Goal: Task Accomplishment & Management: Complete application form

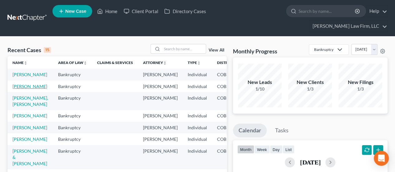
click at [22, 86] on link "[PERSON_NAME]" at bounding box center [29, 86] width 35 height 5
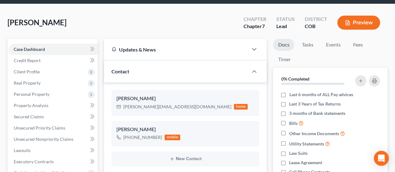
scroll to position [62, 0]
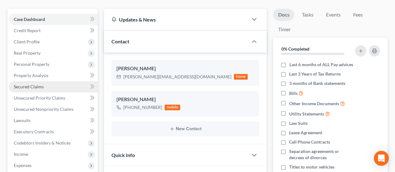
click at [36, 84] on span "Secured Claims" at bounding box center [29, 86] width 30 height 5
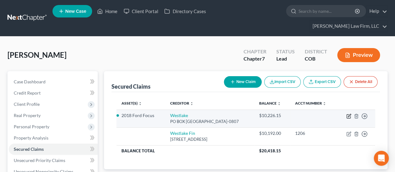
click at [348, 114] on icon "button" at bounding box center [349, 115] width 3 height 3
select select "4"
select select "2"
select select "0"
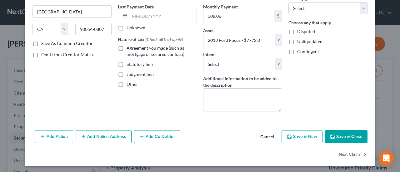
scroll to position [82, 0]
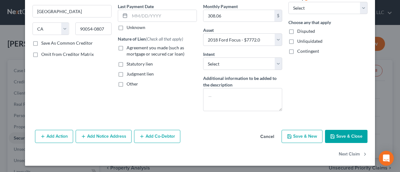
click at [332, 135] on icon "button" at bounding box center [332, 136] width 5 height 5
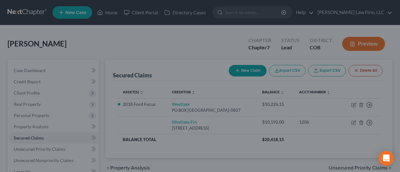
select select "2"
type input "0"
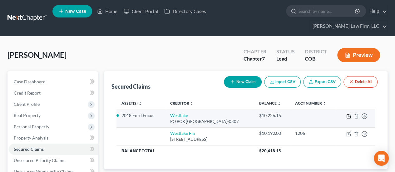
click at [349, 114] on icon "button" at bounding box center [348, 116] width 5 height 5
select select "4"
select select "2"
select select "0"
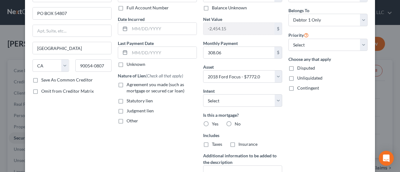
scroll to position [123, 0]
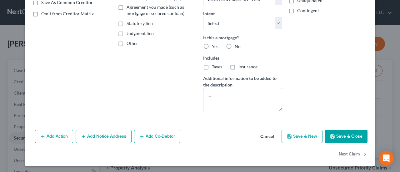
click at [117, 135] on button "Add Notice Address" at bounding box center [104, 136] width 56 height 13
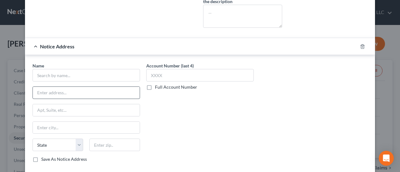
scroll to position [217, 0]
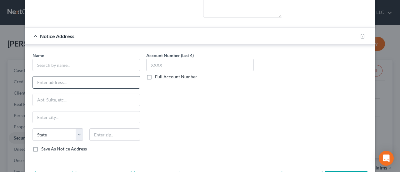
click at [74, 81] on input "text" at bounding box center [86, 82] width 107 height 12
type input "[STREET_ADDRESS]"
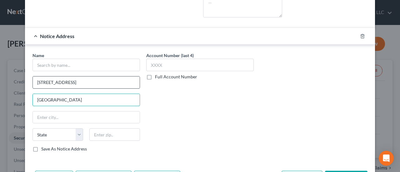
type input "[GEOGRAPHIC_DATA]"
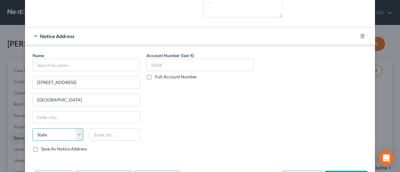
click at [54, 130] on select "State [US_STATE] AK AR AZ CA CO CT DE DC [GEOGRAPHIC_DATA] [GEOGRAPHIC_DATA] GU…" at bounding box center [57, 134] width 51 height 12
select select "4"
click at [32, 128] on select "State [US_STATE] AK AR AZ CA CO CT DE DC [GEOGRAPHIC_DATA] [GEOGRAPHIC_DATA] GU…" at bounding box center [57, 134] width 51 height 12
click at [103, 129] on input "text" at bounding box center [114, 134] width 51 height 12
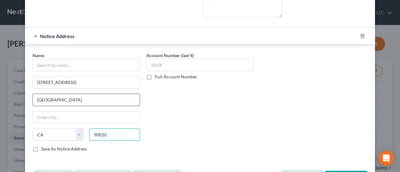
type input "90010"
type input "[GEOGRAPHIC_DATA]"
drag, startPoint x: 33, startPoint y: 96, endPoint x: 65, endPoint y: 101, distance: 31.9
click at [65, 101] on input "[GEOGRAPHIC_DATA]" at bounding box center [86, 100] width 107 height 12
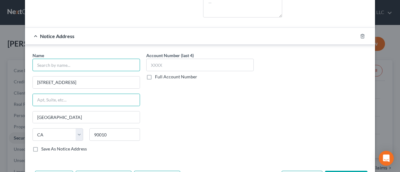
click at [60, 62] on input "text" at bounding box center [85, 65] width 107 height 12
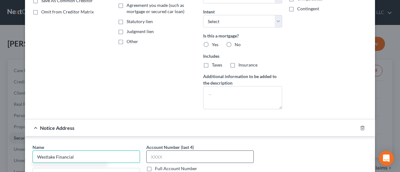
scroll to position [0, 0]
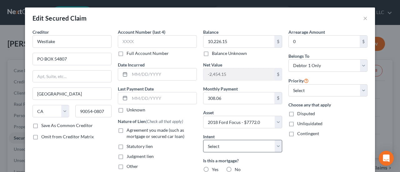
type input "Westlake Financial"
click at [273, 145] on select "Select Surrender Redeem Reaffirm Avoid Other" at bounding box center [242, 146] width 79 height 12
select select "4"
click at [203, 140] on select "Select Surrender Redeem Reaffirm Avoid Other" at bounding box center [242, 146] width 79 height 12
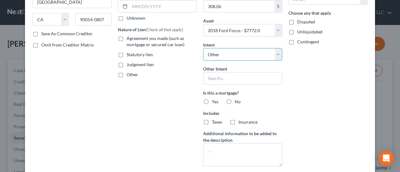
scroll to position [125, 0]
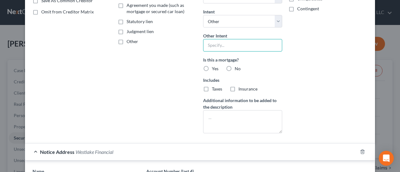
click at [214, 45] on input "text" at bounding box center [242, 45] width 79 height 12
type input "Retain and pay as agreed"
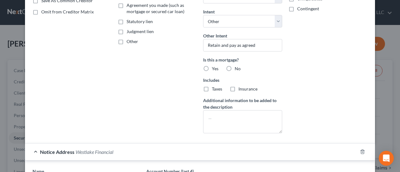
click at [234, 67] on label "No" at bounding box center [237, 69] width 6 height 6
click at [237, 67] on input "No" at bounding box center [239, 68] width 4 height 4
radio input "true"
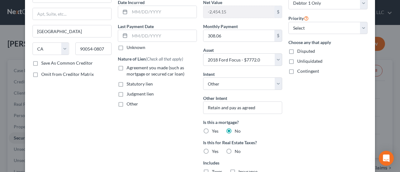
scroll to position [31, 0]
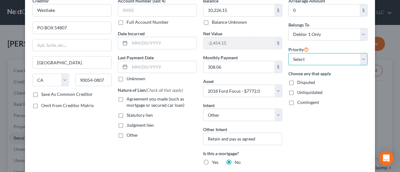
click at [359, 58] on select "Select 1st 2nd 3rd 4th 5th 6th 7th 8th 9th 10th 11th 12th 13th 14th 15th 16th 1…" at bounding box center [327, 59] width 79 height 12
select select "0"
click at [288, 53] on select "Select 1st 2nd 3rd 4th 5th 6th 7th 8th 9th 10th 11th 12th 13th 14th 15th 16th 1…" at bounding box center [327, 59] width 79 height 12
click at [126, 97] on label "Agreement you made (such as mortgage or secured car loan)" at bounding box center [161, 102] width 70 height 12
click at [129, 97] on input "Agreement you made (such as mortgage or secured car loan)" at bounding box center [131, 98] width 4 height 4
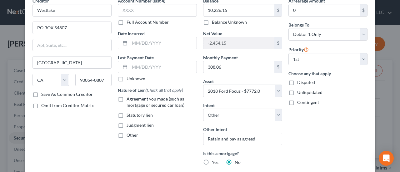
checkbox input "true"
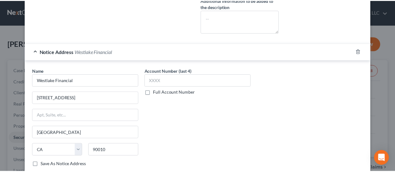
scroll to position [281, 0]
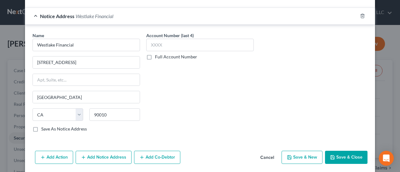
click at [337, 151] on button "Save & Close" at bounding box center [346, 157] width 42 height 13
select select
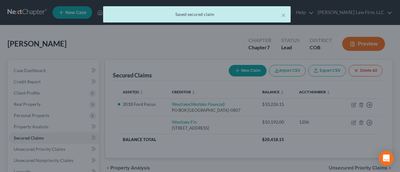
scroll to position [0, 0]
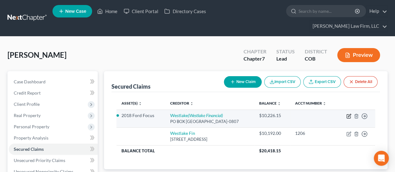
click at [347, 114] on icon "button" at bounding box center [348, 116] width 5 height 5
select select "4"
select select "2"
select select "4"
select select "0"
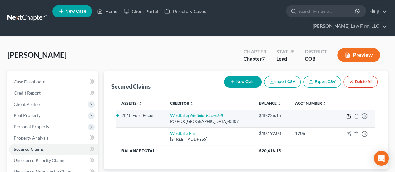
select select "0"
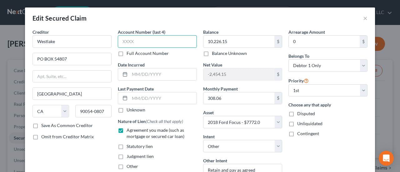
click at [187, 39] on input "text" at bounding box center [157, 41] width 79 height 12
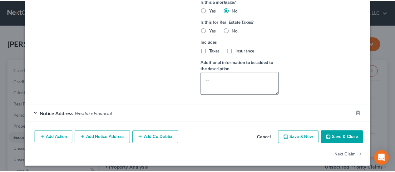
scroll to position [184, 0]
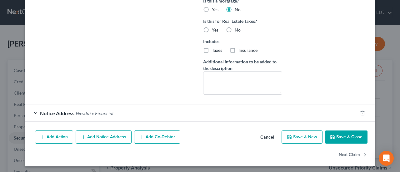
type input "1206"
click at [351, 138] on button "Save & Close" at bounding box center [346, 136] width 42 height 13
select select
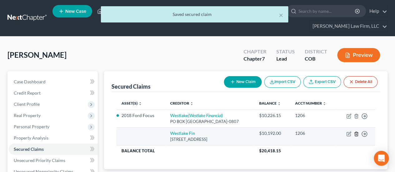
click at [357, 131] on icon "button" at bounding box center [356, 133] width 5 height 5
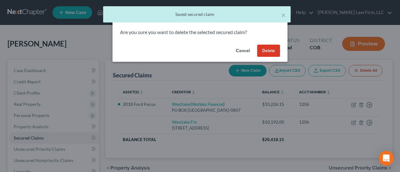
click at [267, 42] on div "Cancel Delete" at bounding box center [199, 52] width 175 height 20
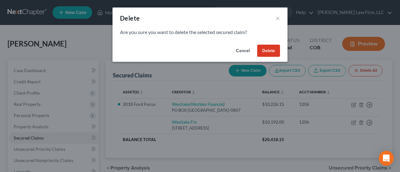
click at [268, 46] on button "Delete" at bounding box center [268, 51] width 23 height 12
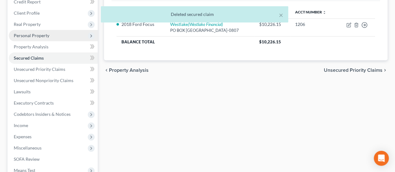
scroll to position [94, 0]
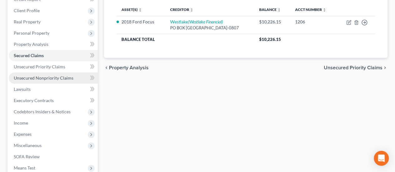
click at [42, 75] on span "Unsecured Nonpriority Claims" at bounding box center [44, 77] width 60 height 5
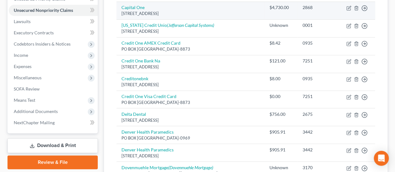
scroll to position [156, 0]
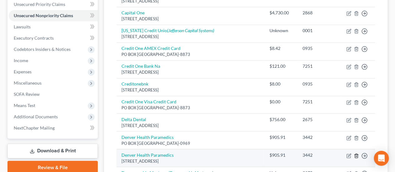
click at [357, 153] on icon "button" at bounding box center [356, 155] width 5 height 5
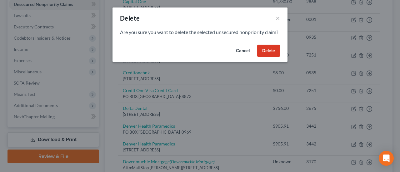
click at [262, 57] on button "Delete" at bounding box center [268, 51] width 23 height 12
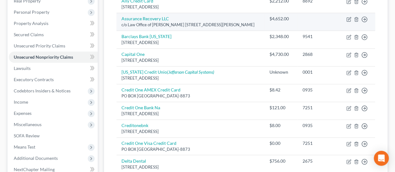
scroll to position [125, 0]
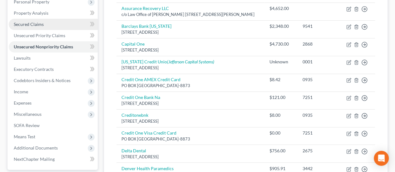
click at [46, 19] on link "Secured Claims" at bounding box center [53, 24] width 89 height 11
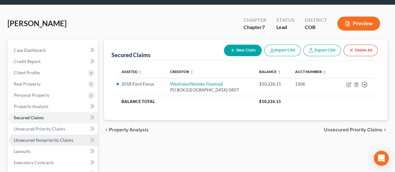
scroll to position [62, 0]
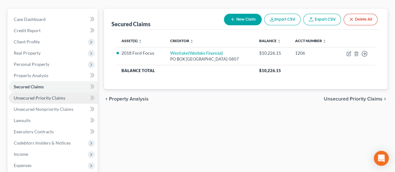
click at [66, 92] on link "Unsecured Priority Claims" at bounding box center [53, 97] width 89 height 11
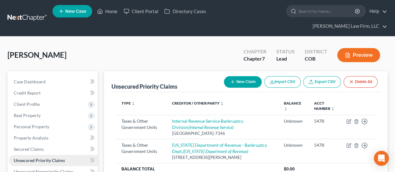
scroll to position [62, 0]
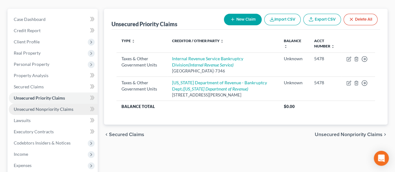
click at [61, 106] on span "Unsecured Nonpriority Claims" at bounding box center [44, 108] width 60 height 5
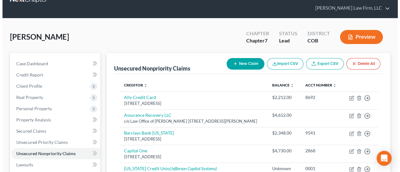
scroll to position [31, 0]
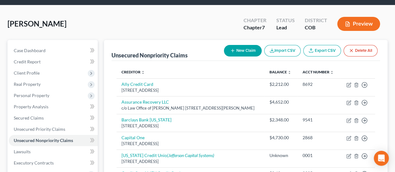
click at [243, 45] on button "New Claim" at bounding box center [243, 51] width 38 height 12
select select "0"
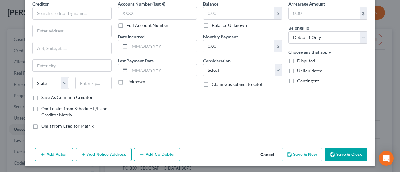
scroll to position [0, 0]
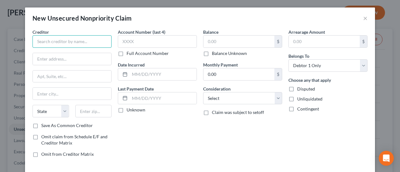
click at [74, 38] on input "text" at bounding box center [71, 41] width 79 height 12
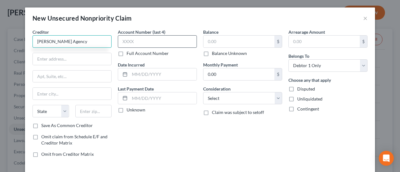
type input "[PERSON_NAME] Agency"
click at [145, 41] on input "text" at bounding box center [157, 41] width 79 height 12
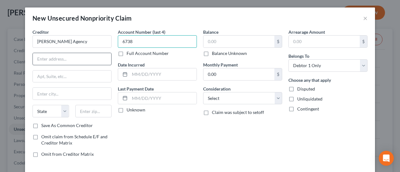
type input "6738"
click at [96, 58] on input "text" at bounding box center [72, 59] width 78 height 12
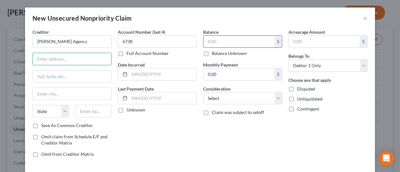
click at [249, 40] on input "text" at bounding box center [238, 42] width 71 height 12
type input "970.00"
click at [97, 58] on input "text" at bounding box center [72, 59] width 78 height 12
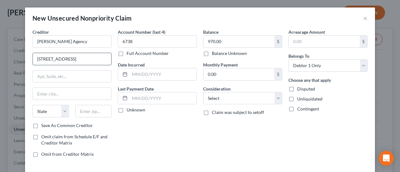
type input "[STREET_ADDRESS]"
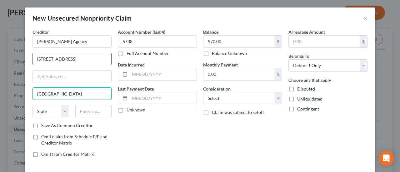
type input "[GEOGRAPHIC_DATA]"
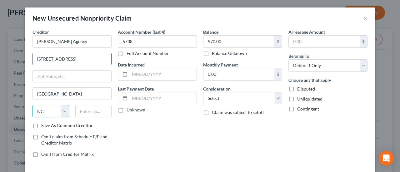
select select "31"
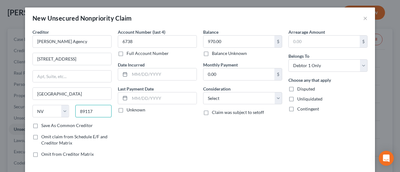
type input "89117"
click at [41, 124] on label "Save As Common Creditor" at bounding box center [67, 125] width 52 height 6
click at [44, 124] on input "Save As Common Creditor" at bounding box center [46, 124] width 4 height 4
checkbox input "true"
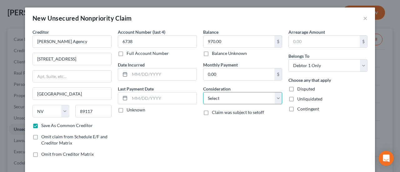
click at [275, 99] on select "Select Cable / Satellite Services Collection Agency Credit Card Debt Debt Couns…" at bounding box center [242, 98] width 79 height 12
select select "1"
click at [203, 92] on select "Select Cable / Satellite Services Collection Agency Credit Card Debt Debt Couns…" at bounding box center [242, 98] width 79 height 12
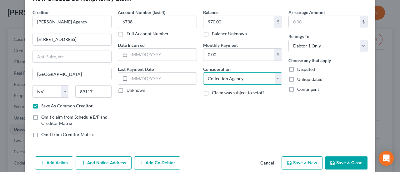
scroll to position [28, 0]
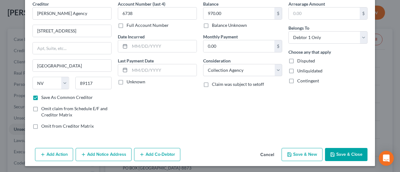
click at [337, 153] on button "Save & Close" at bounding box center [346, 154] width 42 height 13
checkbox input "false"
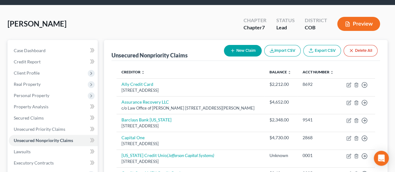
click at [252, 45] on button "New Claim" at bounding box center [243, 51] width 38 height 12
select select "0"
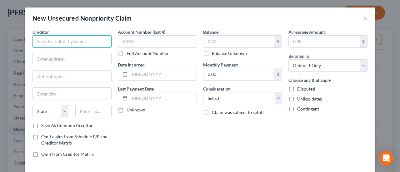
click at [55, 40] on input "text" at bounding box center [71, 41] width 79 height 12
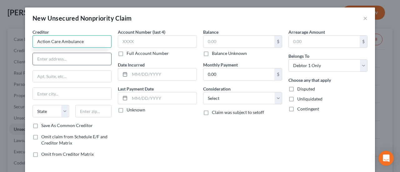
type input "Action Care Ambulance"
click at [81, 57] on input "text" at bounding box center [72, 59] width 78 height 12
click at [74, 63] on input "text" at bounding box center [72, 59] width 78 height 12
click at [74, 61] on input "text" at bounding box center [72, 59] width 78 height 12
paste input "PO Box 2439"
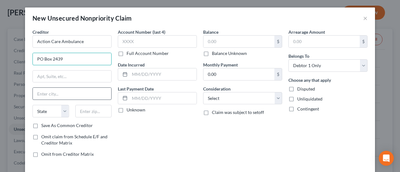
type input "PO Box 2439"
click at [54, 95] on input "text" at bounding box center [72, 94] width 78 height 12
type input "[PERSON_NAME]"
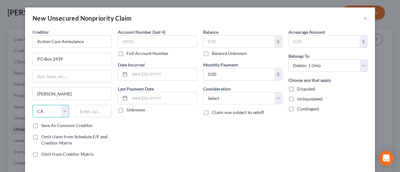
select select "5"
type input "80134"
click at [41, 122] on label "Save As Common Creditor" at bounding box center [67, 125] width 52 height 6
click at [44, 122] on input "Save As Common Creditor" at bounding box center [46, 124] width 4 height 4
checkbox input "true"
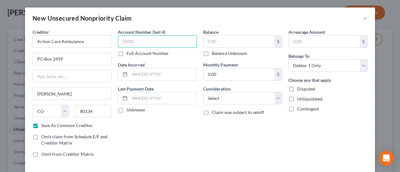
click at [140, 43] on input "text" at bounding box center [157, 41] width 79 height 12
type input "9229"
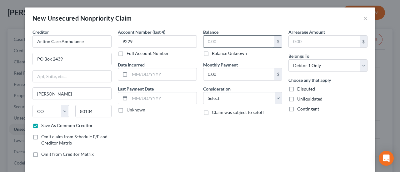
click at [217, 42] on input "text" at bounding box center [238, 42] width 71 height 12
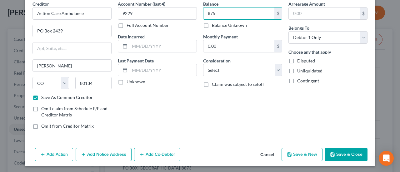
type input "875"
click at [101, 156] on button "Add Notice Address" at bounding box center [104, 154] width 56 height 13
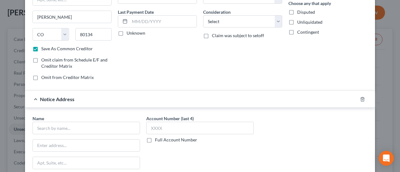
scroll to position [91, 0]
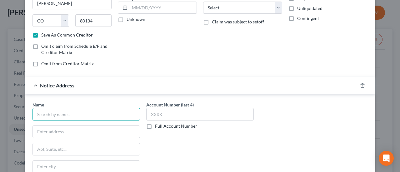
click at [83, 110] on input "text" at bounding box center [85, 114] width 107 height 12
type input "BC Services"
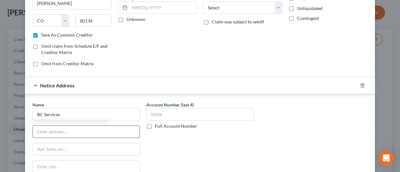
click at [59, 130] on input "text" at bounding box center [86, 132] width 107 height 12
type input "PO Box 1317"
click at [58, 164] on input "text" at bounding box center [86, 167] width 107 height 12
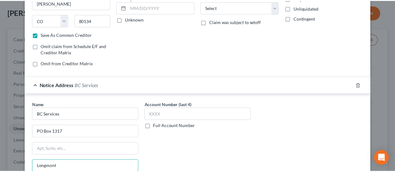
scroll to position [162, 0]
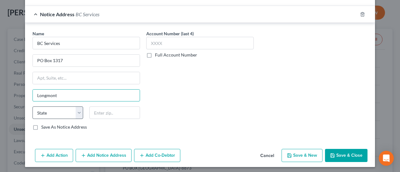
type input "Longmont"
click at [60, 111] on select "State [US_STATE] AK AR AZ CA CO CT DE DC [GEOGRAPHIC_DATA] [GEOGRAPHIC_DATA] GU…" at bounding box center [57, 112] width 51 height 12
select select "5"
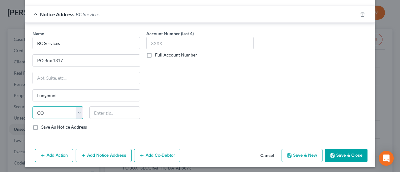
click at [32, 106] on select "State [US_STATE] AK AR AZ CA CO CT DE DC [GEOGRAPHIC_DATA] [GEOGRAPHIC_DATA] GU…" at bounding box center [57, 112] width 51 height 12
click at [97, 112] on input "text" at bounding box center [114, 112] width 51 height 12
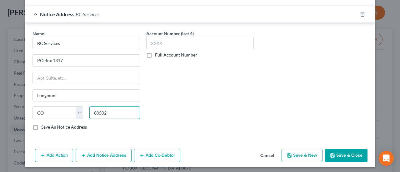
type input "80502"
click at [164, 136] on div "Name * BC Services PO Box 1317 [GEOGRAPHIC_DATA] [US_STATE] AK AR AZ CA CO [GEO…" at bounding box center [200, 81] width 350 height 117
click at [338, 155] on button "Save & Close" at bounding box center [346, 155] width 42 height 13
checkbox input "false"
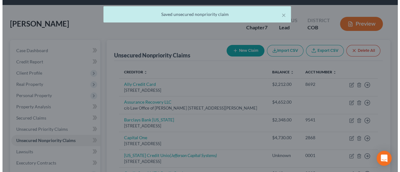
scroll to position [0, 0]
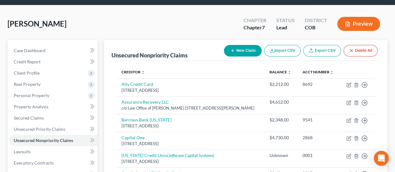
click at [249, 45] on button "New Claim" at bounding box center [243, 51] width 38 height 12
select select "0"
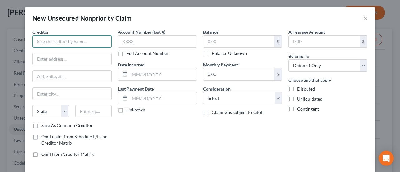
paste input "American Medical Response"
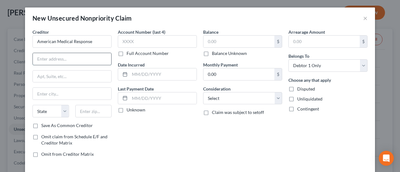
click at [66, 58] on input "text" at bounding box center [72, 59] width 78 height 12
type input "American Medical Response"
type input "PO Box 847199"
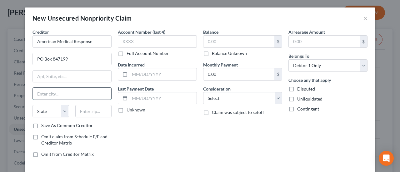
click at [64, 91] on input "text" at bounding box center [72, 94] width 78 height 12
type input "[GEOGRAPHIC_DATA]"
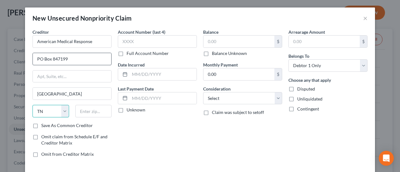
select select "45"
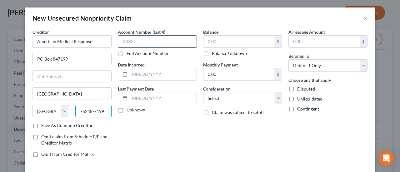
type input "75248-7199"
click at [147, 41] on input "text" at bounding box center [157, 41] width 79 height 12
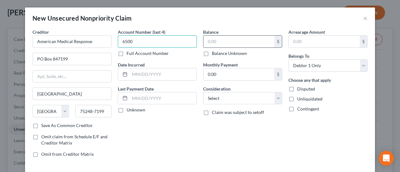
type input "6500"
click at [216, 38] on input "text" at bounding box center [238, 42] width 71 height 12
type input "361.75"
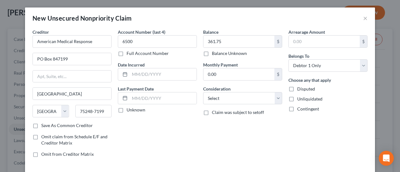
click at [41, 125] on label "Save As Common Creditor" at bounding box center [67, 125] width 52 height 6
click at [44, 125] on input "Save As Common Creditor" at bounding box center [46, 124] width 4 height 4
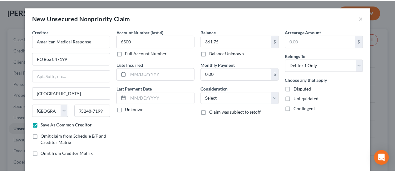
scroll to position [28, 0]
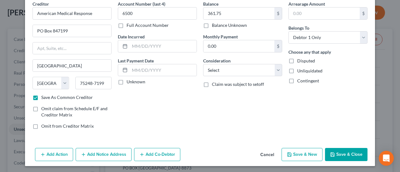
click at [354, 154] on button "Save & Close" at bounding box center [346, 154] width 42 height 13
checkbox input "false"
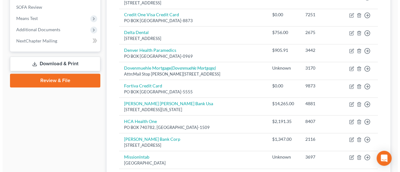
scroll to position [343, 0]
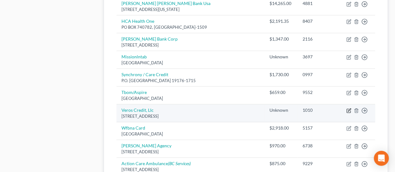
click at [348, 108] on icon "button" at bounding box center [348, 110] width 5 height 5
select select "4"
select select "1"
select select "0"
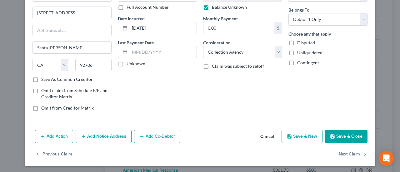
scroll to position [46, 0]
click at [41, 80] on label "Save As Common Creditor" at bounding box center [67, 79] width 52 height 6
click at [44, 80] on input "Save As Common Creditor" at bounding box center [46, 78] width 4 height 4
checkbox input "true"
click at [110, 135] on button "Add Notice Address" at bounding box center [104, 136] width 56 height 13
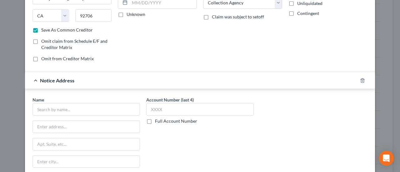
scroll to position [109, 0]
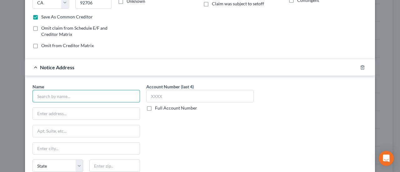
click at [121, 96] on input "text" at bounding box center [85, 96] width 107 height 12
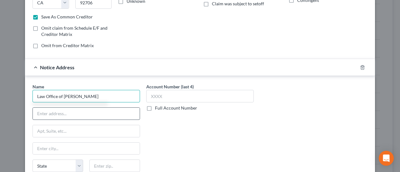
type input "Law Office of [PERSON_NAME]"
click at [106, 115] on input "text" at bounding box center [86, 114] width 107 height 12
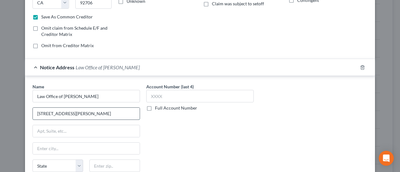
click at [123, 116] on input "[STREET_ADDRESS][PERSON_NAME]" at bounding box center [86, 114] width 107 height 12
click at [70, 112] on input "[STREET_ADDRESS][PERSON_NAME]" at bounding box center [86, 114] width 107 height 12
click at [67, 111] on input "[STREET_ADDRESS][PERSON_NAME]" at bounding box center [86, 114] width 107 height 12
type input "[STREET_ADDRESS][PERSON_NAME]"
click at [91, 144] on input "text" at bounding box center [86, 149] width 107 height 12
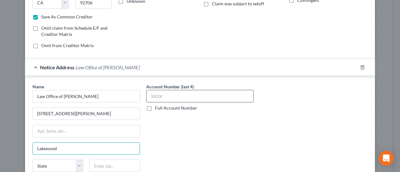
type input "Lakewood"
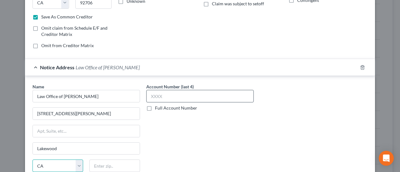
select select "5"
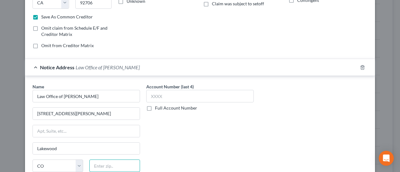
click at [133, 162] on input "text" at bounding box center [114, 166] width 51 height 12
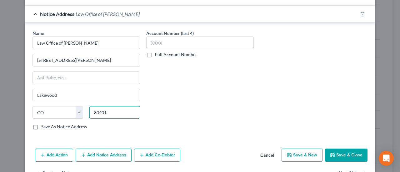
scroll to position [171, 0]
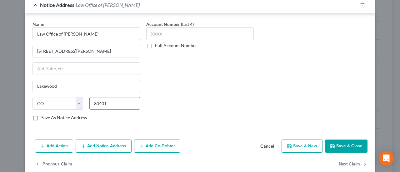
type input "80401"
click at [41, 115] on label "Save As Notice Address" at bounding box center [64, 118] width 46 height 6
click at [44, 115] on input "Save As Notice Address" at bounding box center [46, 117] width 4 height 4
checkbox input "true"
type input "Golden"
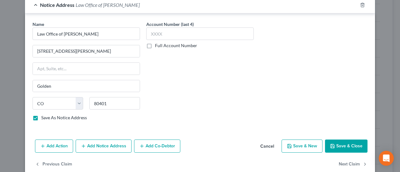
click at [342, 143] on button "Save & Close" at bounding box center [346, 146] width 42 height 13
checkbox input "false"
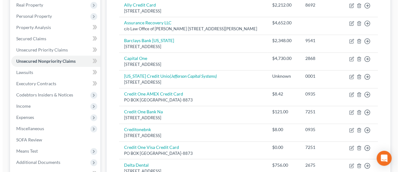
scroll to position [62, 0]
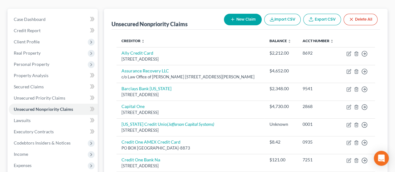
click at [248, 14] on button "New Claim" at bounding box center [243, 20] width 38 height 12
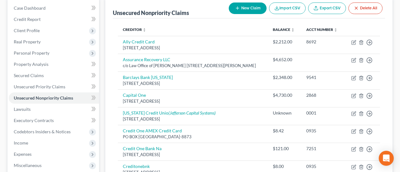
select select "0"
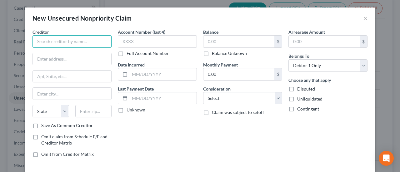
click at [67, 38] on input "text" at bounding box center [71, 41] width 79 height 12
type input "AMEX"
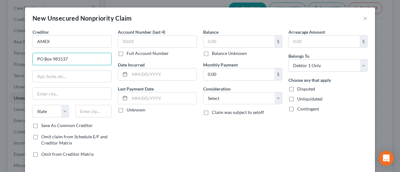
type input "PO Box 981537"
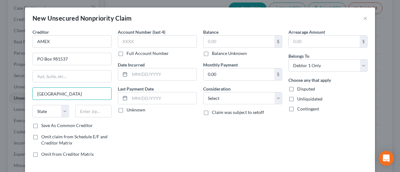
type input "[GEOGRAPHIC_DATA]"
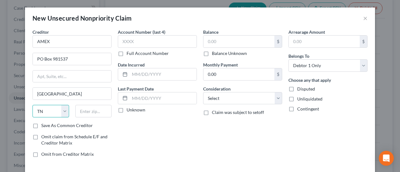
select select "45"
type input "79998"
click at [41, 125] on label "Save As Common Creditor" at bounding box center [67, 125] width 52 height 6
click at [44, 125] on input "Save As Common Creditor" at bounding box center [46, 124] width 4 height 4
checkbox input "true"
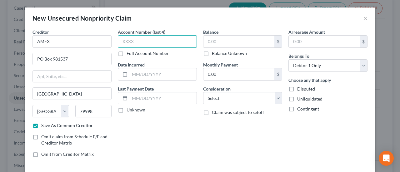
click at [133, 43] on input "text" at bounding box center [157, 41] width 79 height 12
type input "8633"
click at [212, 53] on label "Balance Unknown" at bounding box center [229, 53] width 35 height 6
click at [214, 53] on input "Balance Unknown" at bounding box center [216, 52] width 4 height 4
checkbox input "true"
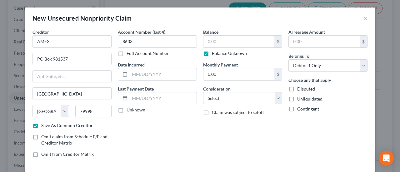
type input "0.00"
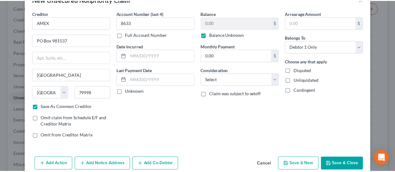
scroll to position [28, 0]
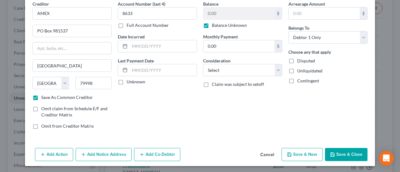
click at [356, 150] on button "Save & Close" at bounding box center [346, 154] width 42 height 13
checkbox input "false"
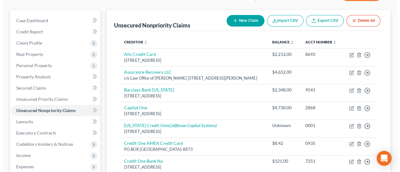
scroll to position [0, 0]
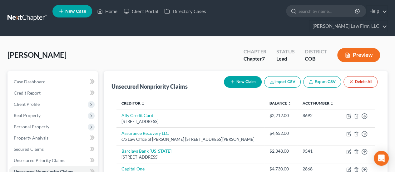
click at [254, 76] on button "New Claim" at bounding box center [243, 82] width 38 height 12
select select "0"
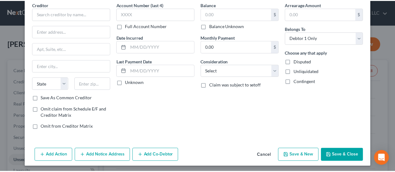
scroll to position [28, 0]
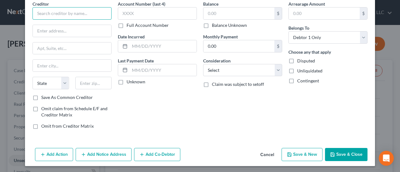
click at [80, 17] on input "text" at bounding box center [71, 13] width 79 height 12
type input "Carepoint Emergency Med"
type input "PO Box 172328"
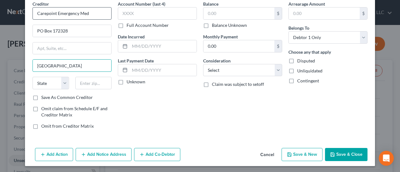
type input "[GEOGRAPHIC_DATA]"
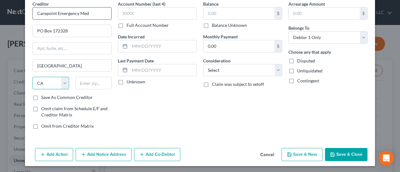
select select "5"
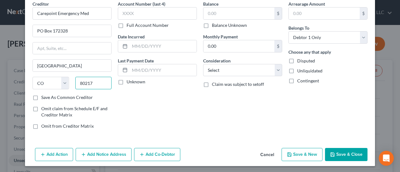
type input "80217"
click at [41, 96] on label "Save As Common Creditor" at bounding box center [67, 97] width 52 height 6
click at [44, 96] on input "Save As Common Creditor" at bounding box center [46, 96] width 4 height 4
checkbox input "true"
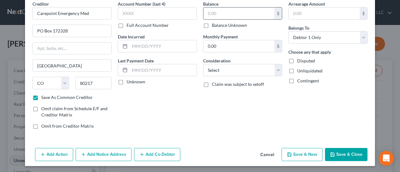
click at [220, 14] on input "text" at bounding box center [238, 13] width 71 height 12
type input "232.58"
click at [276, 69] on select "Select Cable / Satellite Services Collection Agency Credit Card Debt Debt Couns…" at bounding box center [242, 70] width 79 height 12
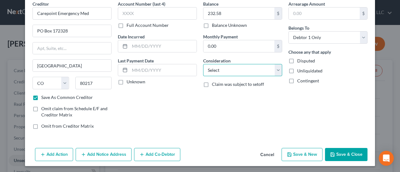
select select "9"
click at [203, 64] on select "Select Cable / Satellite Services Collection Agency Credit Card Debt Debt Couns…" at bounding box center [242, 70] width 79 height 12
click at [342, 151] on button "Save & Close" at bounding box center [346, 154] width 42 height 13
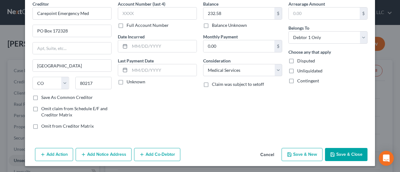
checkbox input "false"
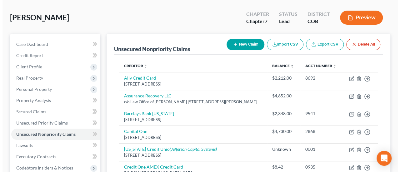
scroll to position [0, 0]
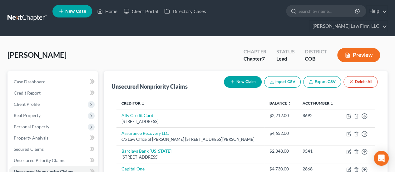
click at [254, 76] on button "New Claim" at bounding box center [243, 82] width 38 height 12
select select "0"
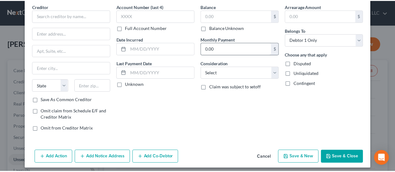
scroll to position [28, 0]
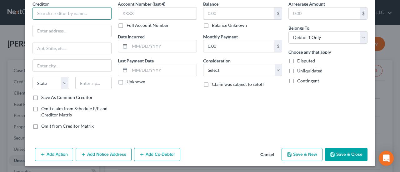
click at [94, 14] on input "text" at bounding box center [71, 13] width 79 height 12
type input "Credit Collection Services"
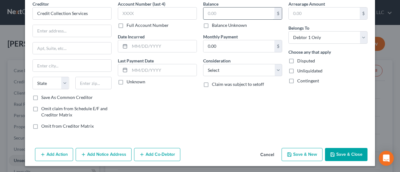
click at [215, 16] on input "text" at bounding box center [238, 13] width 71 height 12
type input "15.00"
click at [176, 15] on input "text" at bounding box center [157, 13] width 79 height 12
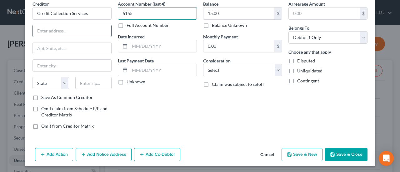
type input "6155"
click at [79, 32] on input "text" at bounding box center [72, 31] width 78 height 12
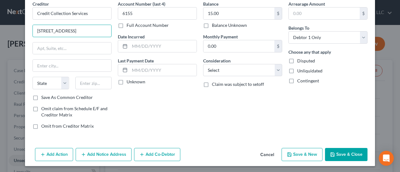
type input "[STREET_ADDRESS]"
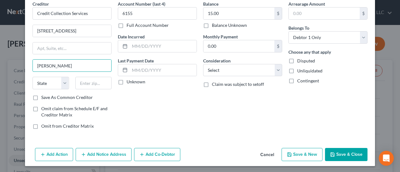
type input "[PERSON_NAME]"
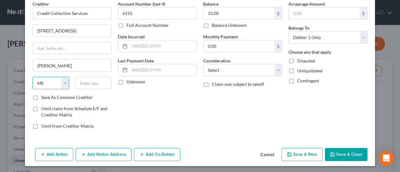
select select "22"
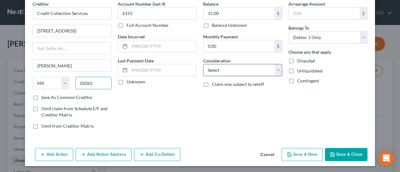
type input "02062"
click at [276, 72] on select "Select Cable / Satellite Services Collection Agency Credit Card Debt Debt Couns…" at bounding box center [242, 70] width 79 height 12
select select "1"
click at [203, 64] on select "Select Cable / Satellite Services Collection Agency Credit Card Debt Debt Couns…" at bounding box center [242, 70] width 79 height 12
click at [41, 96] on label "Save As Common Creditor" at bounding box center [67, 97] width 52 height 6
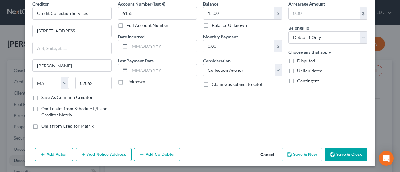
click at [44, 96] on input "Save As Common Creditor" at bounding box center [46, 96] width 4 height 4
click at [347, 153] on button "Save & Close" at bounding box center [346, 154] width 42 height 13
checkbox input "false"
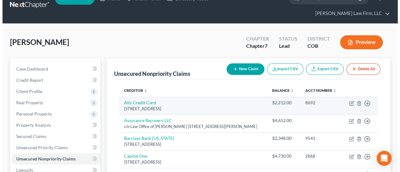
scroll to position [0, 0]
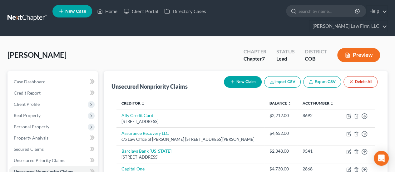
click at [252, 76] on button "New Claim" at bounding box center [243, 82] width 38 height 12
select select "0"
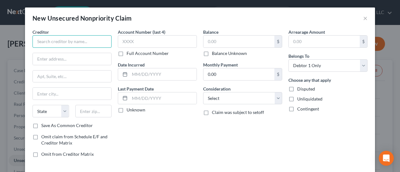
click at [82, 41] on input "text" at bounding box center [71, 41] width 79 height 12
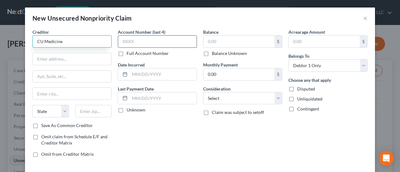
type input "CU Medicine"
click at [124, 39] on input "text" at bounding box center [157, 41] width 79 height 12
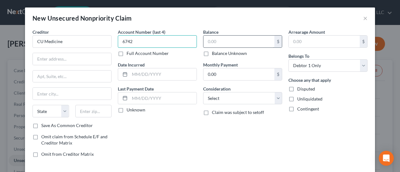
type input "6742"
click at [222, 42] on input "text" at bounding box center [238, 42] width 71 height 12
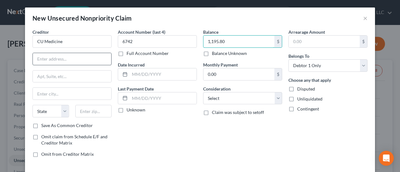
type input "1,195.80"
click at [40, 59] on input "text" at bounding box center [72, 59] width 78 height 12
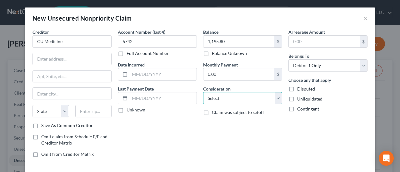
click at [277, 96] on select "Select Cable / Satellite Services Collection Agency Credit Card Debt Debt Couns…" at bounding box center [242, 98] width 79 height 12
select select "9"
click at [203, 92] on select "Select Cable / Satellite Services Collection Agency Credit Card Debt Debt Couns…" at bounding box center [242, 98] width 79 height 12
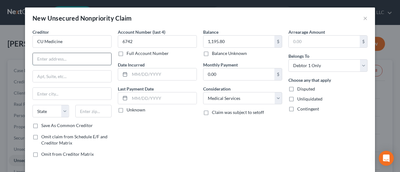
click at [76, 62] on input "text" at bounding box center [72, 59] width 78 height 12
type input "Dept. 1059"
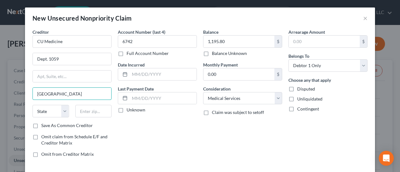
type input "[GEOGRAPHIC_DATA]"
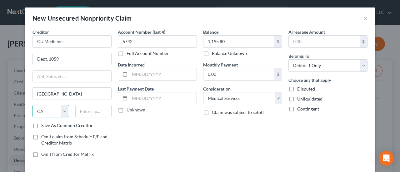
select select "5"
type input "80256"
click at [41, 123] on label "Save As Common Creditor" at bounding box center [67, 125] width 52 height 6
click at [44, 123] on input "Save As Common Creditor" at bounding box center [46, 124] width 4 height 4
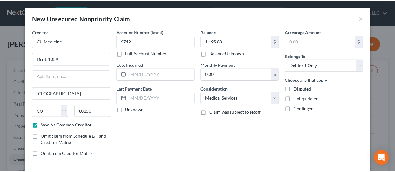
scroll to position [28, 0]
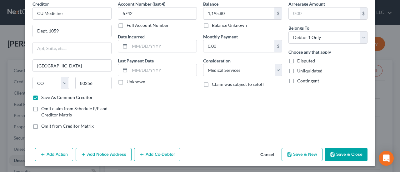
click at [335, 156] on button "Save & Close" at bounding box center [346, 154] width 42 height 13
checkbox input "false"
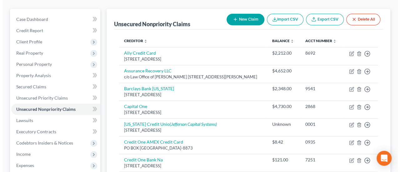
scroll to position [0, 0]
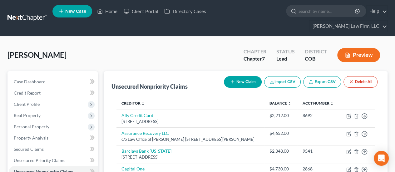
click at [243, 76] on button "New Claim" at bounding box center [243, 82] width 38 height 12
select select "0"
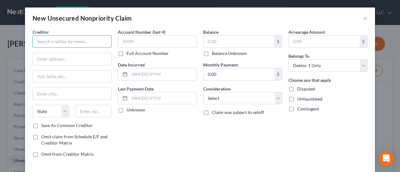
click at [92, 41] on input "text" at bounding box center [71, 41] width 79 height 12
type input "[GEOGRAPHIC_DATA]"
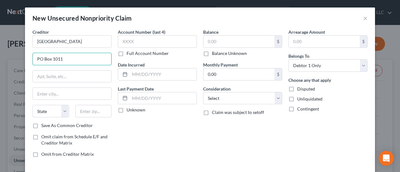
type input "PO Box 1011"
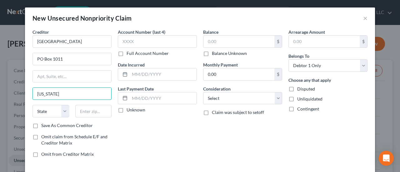
type input "[US_STATE]"
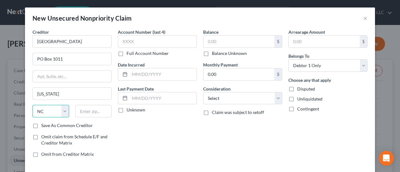
select select "35"
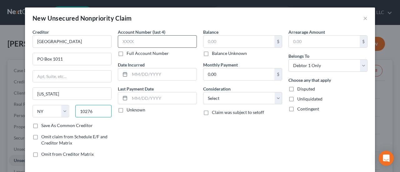
type input "10276"
click at [131, 37] on input "text" at bounding box center [157, 41] width 79 height 12
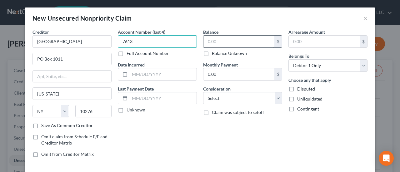
type input "7613"
click at [213, 38] on input "text" at bounding box center [238, 42] width 71 height 12
type input "200.00"
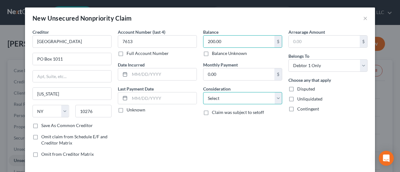
click at [276, 97] on select "Select Cable / Satellite Services Collection Agency Credit Card Debt Debt Couns…" at bounding box center [242, 98] width 79 height 12
select select "9"
click at [203, 92] on select "Select Cable / Satellite Services Collection Agency Credit Card Debt Debt Couns…" at bounding box center [242, 98] width 79 height 12
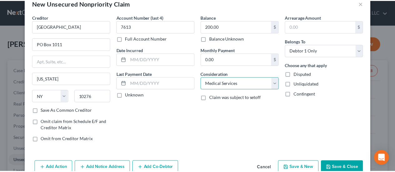
scroll to position [28, 0]
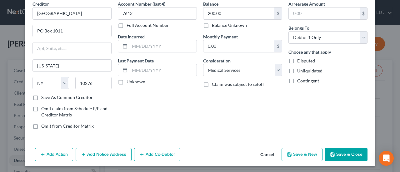
click at [41, 96] on label "Save As Common Creditor" at bounding box center [67, 97] width 52 height 6
click at [44, 96] on input "Save As Common Creditor" at bounding box center [46, 96] width 4 height 4
click at [345, 156] on button "Save & Close" at bounding box center [346, 154] width 42 height 13
checkbox input "false"
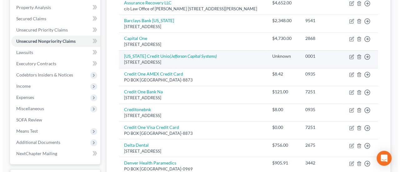
scroll to position [62, 0]
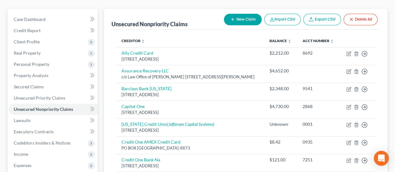
click at [235, 14] on button "New Claim" at bounding box center [243, 20] width 38 height 12
select select "0"
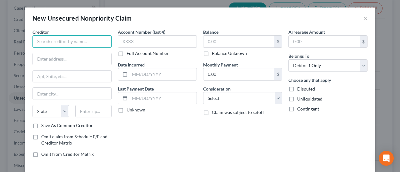
click at [56, 38] on input "text" at bounding box center [71, 41] width 79 height 12
type input "Diversified Adjustment Services"
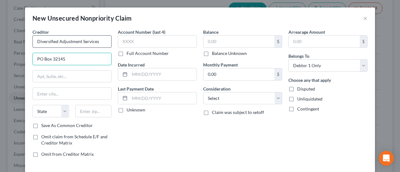
type input "PO Box 32145"
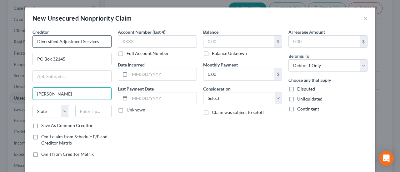
type input "[PERSON_NAME]"
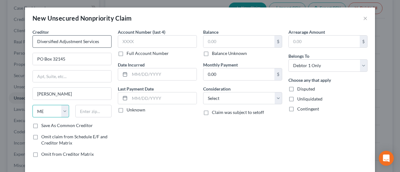
select select "24"
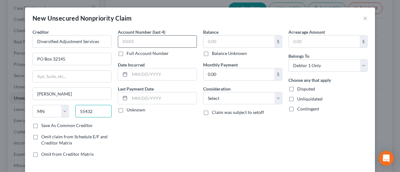
type input "55432"
type input "[GEOGRAPHIC_DATA]"
click at [161, 38] on input "text" at bounding box center [157, 41] width 79 height 12
type input "8078"
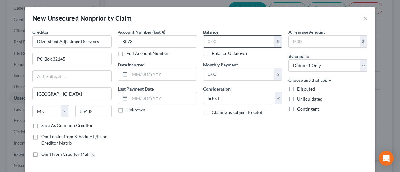
click at [229, 39] on input "text" at bounding box center [238, 42] width 71 height 12
type input "11,035.51"
click at [277, 97] on select "Select Cable / Satellite Services Collection Agency Credit Card Debt Debt Couns…" at bounding box center [242, 98] width 79 height 12
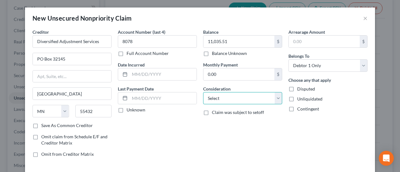
select select "1"
click at [203, 92] on select "Select Cable / Satellite Services Collection Agency Credit Card Debt Debt Couns…" at bounding box center [242, 98] width 79 height 12
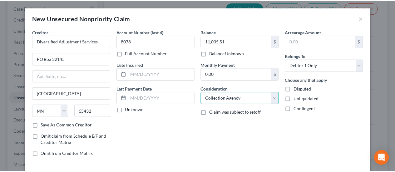
scroll to position [28, 0]
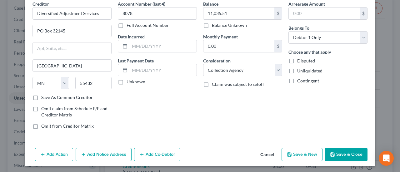
click at [41, 94] on label "Save As Common Creditor" at bounding box center [67, 97] width 52 height 6
click at [44, 94] on input "Save As Common Creditor" at bounding box center [46, 96] width 4 height 4
click at [361, 150] on button "Save & Close" at bounding box center [346, 154] width 42 height 13
checkbox input "false"
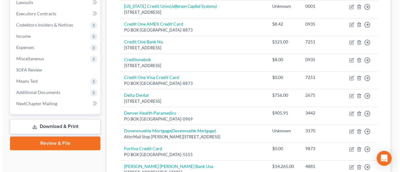
scroll to position [0, 0]
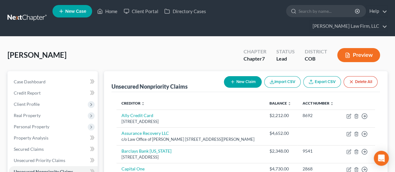
click at [233, 79] on icon "button" at bounding box center [232, 81] width 5 height 5
select select "0"
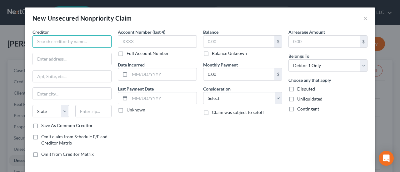
click at [106, 42] on input "text" at bounding box center [71, 41] width 79 height 12
type input "[PERSON_NAME] Company"
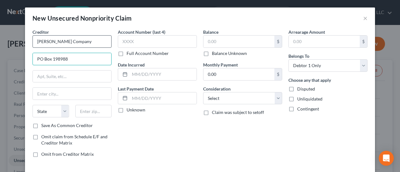
type input "PO Box 198988"
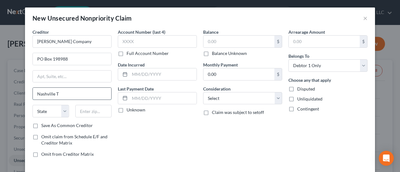
click at [66, 95] on input "Nashville T" at bounding box center [72, 94] width 78 height 12
type input "[GEOGRAPHIC_DATA]"
click at [53, 106] on select "State [US_STATE] AK AR AZ CA CO CT DE DC [GEOGRAPHIC_DATA] [GEOGRAPHIC_DATA] GU…" at bounding box center [50, 111] width 37 height 12
select select "44"
click at [32, 105] on select "State [US_STATE] AK AR AZ CA CO CT DE DC [GEOGRAPHIC_DATA] [GEOGRAPHIC_DATA] GU…" at bounding box center [50, 111] width 37 height 12
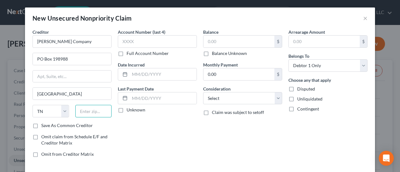
click at [90, 109] on input "text" at bounding box center [93, 111] width 37 height 12
type input "37219"
click at [41, 123] on label "Save As Common Creditor" at bounding box center [67, 125] width 52 height 6
click at [44, 123] on input "Save As Common Creditor" at bounding box center [46, 124] width 4 height 4
checkbox input "true"
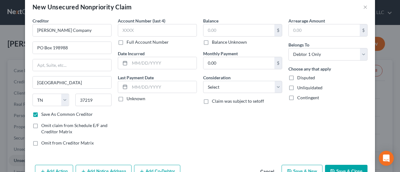
scroll to position [28, 0]
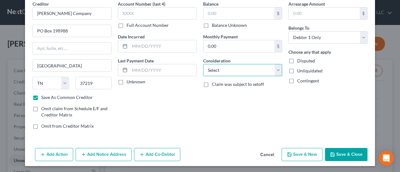
click at [274, 64] on select "Select Cable / Satellite Services Collection Agency Credit Card Debt Debt Couns…" at bounding box center [242, 70] width 79 height 12
select select "1"
click at [203, 64] on select "Select Cable / Satellite Services Collection Agency Credit Card Debt Debt Couns…" at bounding box center [242, 70] width 79 height 12
click at [348, 153] on button "Save & Close" at bounding box center [346, 154] width 42 height 13
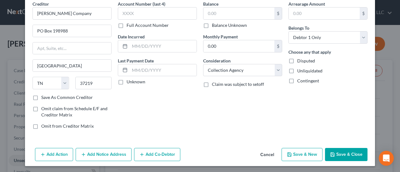
checkbox input "false"
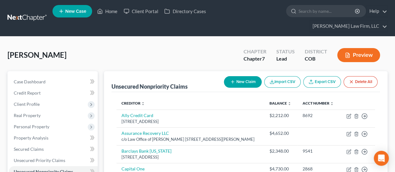
click at [253, 76] on button "New Claim" at bounding box center [243, 82] width 38 height 12
select select "0"
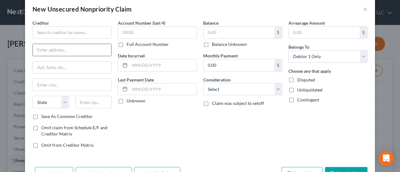
scroll to position [0, 0]
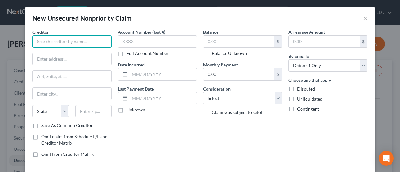
click at [73, 39] on input "text" at bounding box center [71, 41] width 79 height 12
type input "GS Bank"
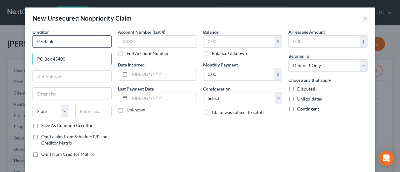
type input "PO Box 45400"
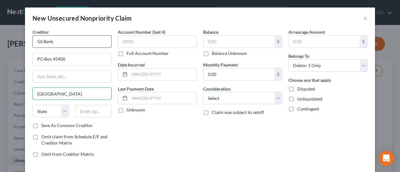
type input "[GEOGRAPHIC_DATA]"
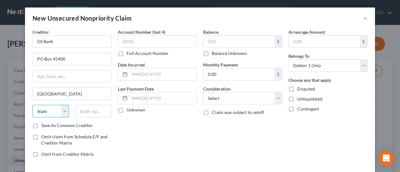
click at [51, 110] on select "State [US_STATE] AK AR AZ CA CO CT DE DC [GEOGRAPHIC_DATA] [GEOGRAPHIC_DATA] GU…" at bounding box center [50, 111] width 37 height 12
select select "46"
click at [32, 105] on select "State [US_STATE] AK AR AZ CA CO CT DE DC [GEOGRAPHIC_DATA] [GEOGRAPHIC_DATA] GU…" at bounding box center [50, 111] width 37 height 12
click at [81, 110] on input "text" at bounding box center [93, 111] width 37 height 12
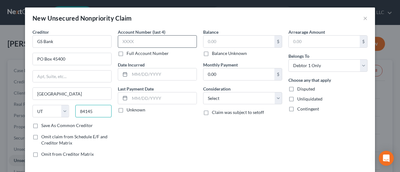
type input "84145"
click at [176, 38] on input "text" at bounding box center [157, 41] width 79 height 12
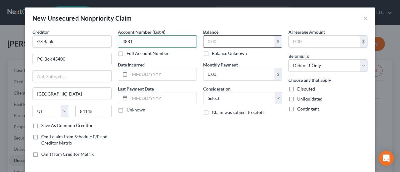
type input "4881"
click at [213, 42] on input "text" at bounding box center [238, 42] width 71 height 12
type input "14,265.29"
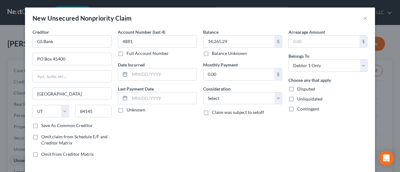
click at [41, 123] on label "Save As Common Creditor" at bounding box center [67, 125] width 52 height 6
click at [44, 123] on input "Save As Common Creditor" at bounding box center [46, 124] width 4 height 4
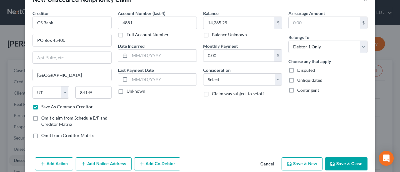
scroll to position [28, 0]
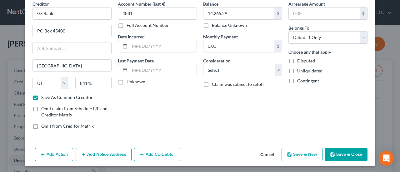
click at [335, 152] on button "Save & Close" at bounding box center [346, 154] width 42 height 13
checkbox input "false"
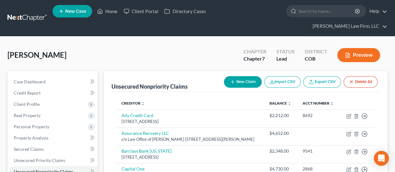
click at [234, 76] on button "New Claim" at bounding box center [243, 82] width 38 height 12
select select "0"
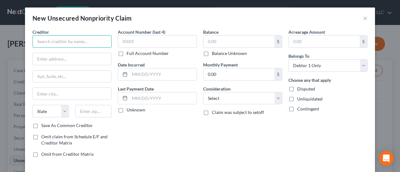
click at [66, 39] on input "text" at bounding box center [71, 41] width 79 height 12
type input "HealthOne IRL Pathology SVC"
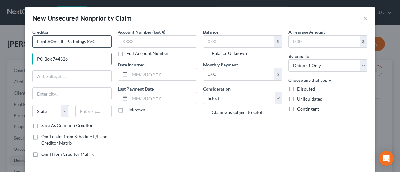
type input "PO Box 744326"
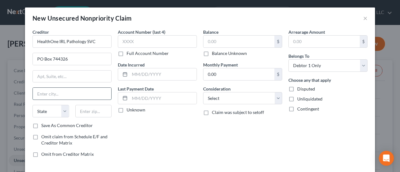
click at [45, 95] on input "text" at bounding box center [72, 94] width 78 height 12
type input "[GEOGRAPHIC_DATA]"
select select "10"
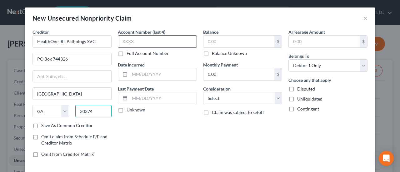
type input "30374"
click at [148, 38] on input "text" at bounding box center [157, 41] width 79 height 12
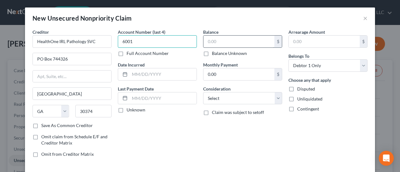
type input "6001"
click at [207, 43] on input "text" at bounding box center [238, 42] width 71 height 12
type input "48.31"
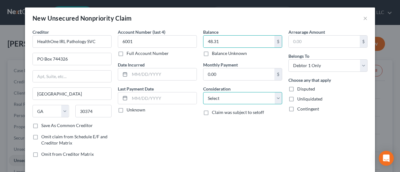
click at [274, 98] on select "Select Cable / Satellite Services Collection Agency Credit Card Debt Debt Couns…" at bounding box center [242, 98] width 79 height 12
select select "2"
click at [203, 92] on select "Select Cable / Satellite Services Collection Agency Credit Card Debt Debt Couns…" at bounding box center [242, 98] width 79 height 12
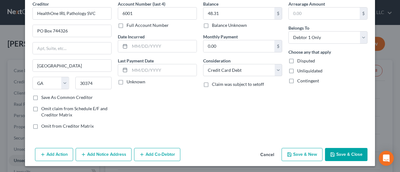
click at [41, 96] on label "Save As Common Creditor" at bounding box center [67, 97] width 52 height 6
click at [44, 96] on input "Save As Common Creditor" at bounding box center [46, 96] width 4 height 4
click at [338, 150] on button "Save & Close" at bounding box center [346, 154] width 42 height 13
checkbox input "false"
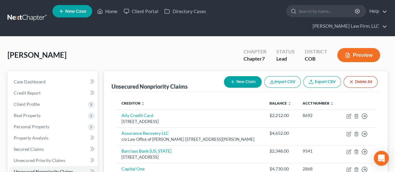
click at [234, 76] on button "New Claim" at bounding box center [243, 82] width 38 height 12
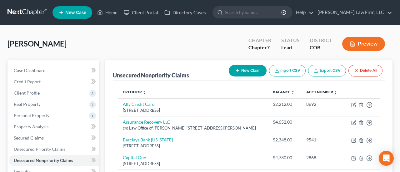
select select "0"
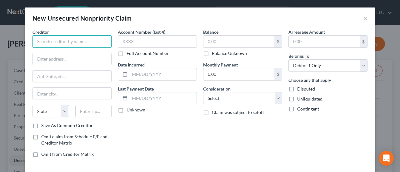
click at [102, 42] on input "text" at bounding box center [71, 41] width 79 height 12
type input "Highlands Ranch Behavioral Health"
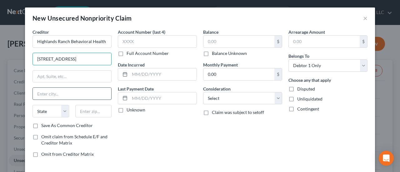
type input "[STREET_ADDRESS]"
click at [87, 90] on input "text" at bounding box center [72, 94] width 78 height 12
type input "Littleton"
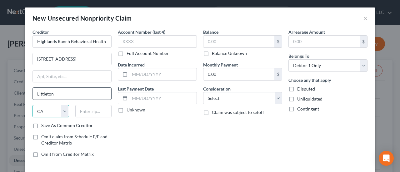
select select "5"
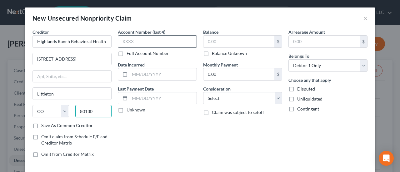
type input "80130"
type input "Lone Tree"
click at [141, 43] on input "text" at bounding box center [157, 41] width 79 height 12
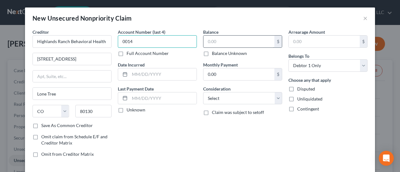
type input "0014"
click at [212, 38] on input "text" at bounding box center [238, 42] width 71 height 12
type input "4,400"
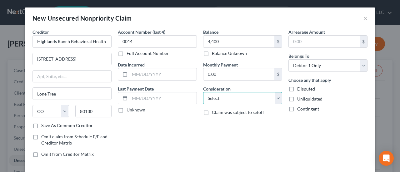
click at [275, 96] on select "Select Cable / Satellite Services Collection Agency Credit Card Debt Debt Couns…" at bounding box center [242, 98] width 79 height 12
select select "9"
click at [203, 92] on select "Select Cable / Satellite Services Collection Agency Credit Card Debt Debt Couns…" at bounding box center [242, 98] width 79 height 12
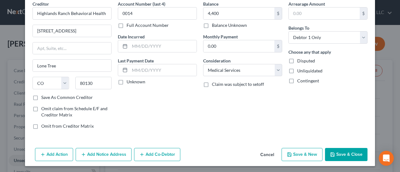
click at [350, 152] on button "Save & Close" at bounding box center [346, 154] width 42 height 13
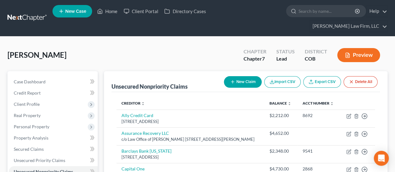
click at [251, 76] on button "New Claim" at bounding box center [243, 82] width 38 height 12
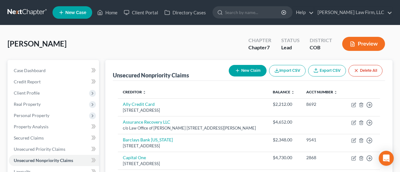
select select "0"
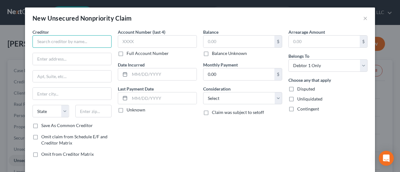
click at [37, 38] on input "text" at bounding box center [71, 41] width 79 height 12
type input "JNR Adjustment Company"
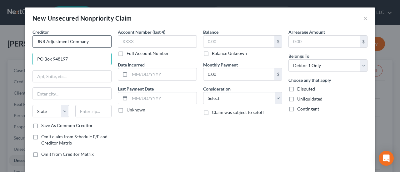
type input "PO Box 948197"
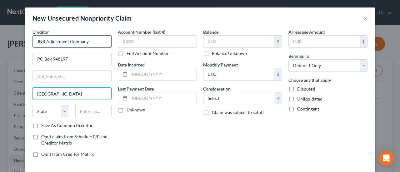
type input "[GEOGRAPHIC_DATA]"
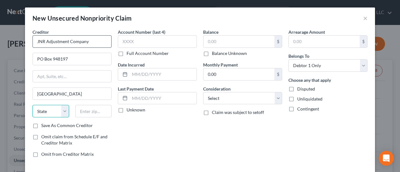
select select "9"
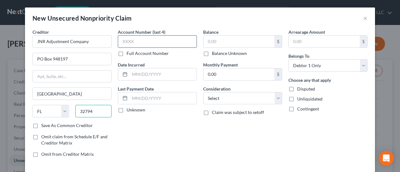
type input "32794"
click at [145, 41] on input "text" at bounding box center [157, 41] width 79 height 12
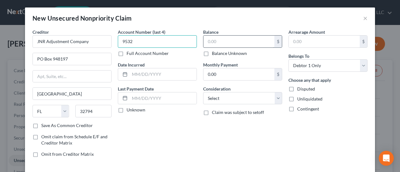
type input "9532"
click at [238, 42] on input "text" at bounding box center [238, 42] width 71 height 12
type input "107"
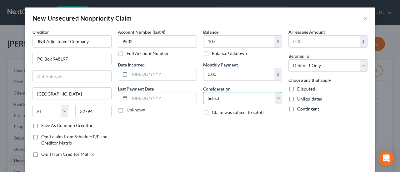
click at [276, 95] on select "Select Cable / Satellite Services Collection Agency Credit Card Debt Debt Couns…" at bounding box center [242, 98] width 79 height 12
select select "1"
click at [203, 92] on select "Select Cable / Satellite Services Collection Agency Credit Card Debt Debt Couns…" at bounding box center [242, 98] width 79 height 12
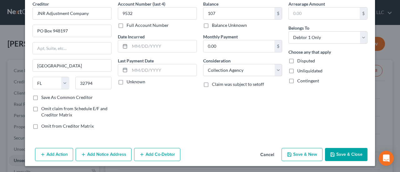
click at [41, 97] on label "Save As Common Creditor" at bounding box center [67, 97] width 52 height 6
click at [44, 97] on input "Save As Common Creditor" at bounding box center [46, 96] width 4 height 4
drag, startPoint x: 338, startPoint y: 152, endPoint x: 327, endPoint y: 145, distance: 13.4
click at [338, 152] on button "Save & Close" at bounding box center [346, 154] width 42 height 13
checkbox input "false"
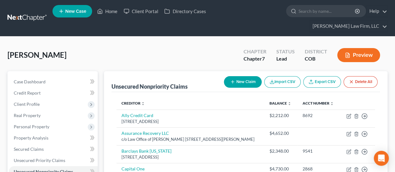
click at [237, 76] on button "New Claim" at bounding box center [243, 82] width 38 height 12
select select "0"
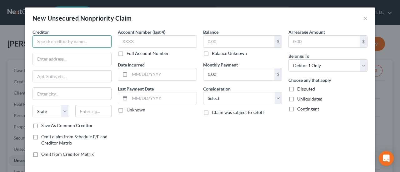
click at [95, 42] on input "text" at bounding box center [71, 41] width 79 height 12
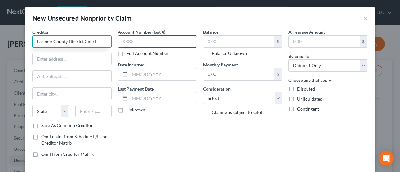
type input "Larimer County District Court"
click at [174, 42] on input "text" at bounding box center [157, 41] width 79 height 12
type input "0750"
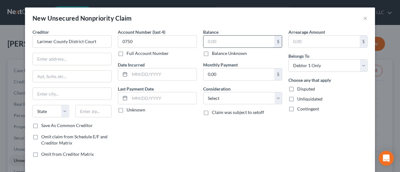
click at [228, 39] on input "text" at bounding box center [238, 42] width 71 height 12
type input "1,173,255.28"
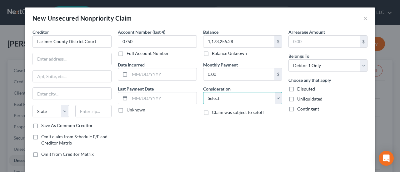
click at [277, 99] on select "Select Cable / Satellite Services Collection Agency Credit Card Debt Debt Couns…" at bounding box center [242, 98] width 79 height 12
select select "14"
click at [203, 92] on select "Select Cable / Satellite Services Collection Agency Credit Card Debt Debt Couns…" at bounding box center [242, 98] width 79 height 12
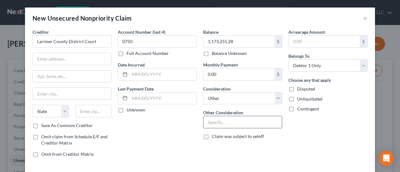
click at [254, 122] on input "text" at bounding box center [242, 122] width 78 height 12
type input "Civil Judgment"
click at [105, 57] on input "text" at bounding box center [72, 59] width 78 height 12
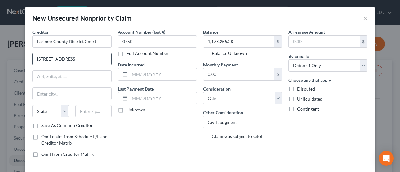
type input "[STREET_ADDRESS]"
type input "f"
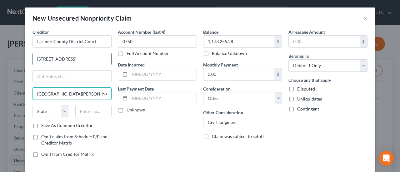
type input "[GEOGRAPHIC_DATA][PERSON_NAME]"
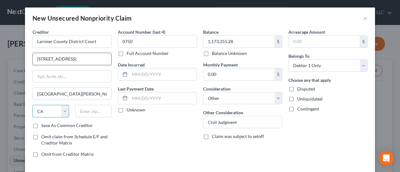
select select "5"
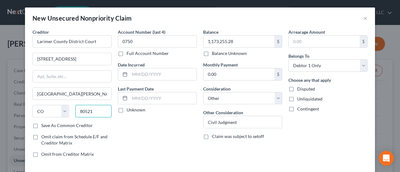
type input "80521"
click at [41, 125] on label "Save As Common Creditor" at bounding box center [67, 125] width 52 height 6
click at [44, 125] on input "Save As Common Creditor" at bounding box center [46, 124] width 4 height 4
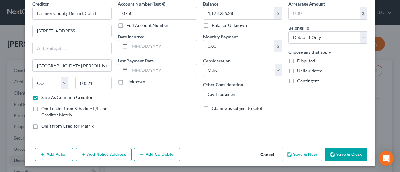
click at [353, 153] on button "Save & Close" at bounding box center [346, 154] width 42 height 13
checkbox input "false"
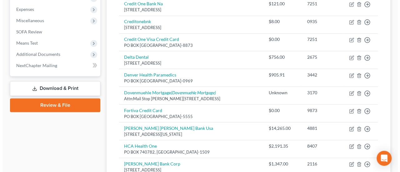
scroll to position [31, 0]
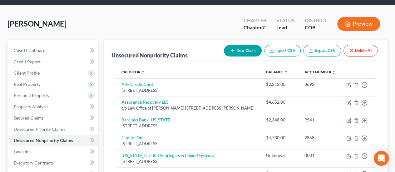
click at [238, 45] on button "New Claim" at bounding box center [243, 51] width 38 height 12
select select "0"
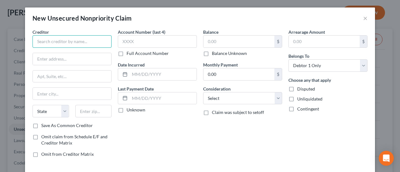
click at [87, 43] on input "text" at bounding box center [71, 41] width 79 height 12
type input "[GEOGRAPHIC_DATA]"
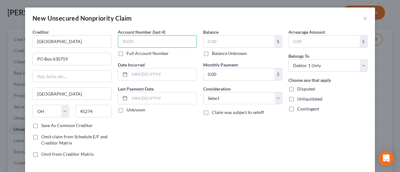
click at [122, 38] on input "text" at bounding box center [157, 41] width 79 height 12
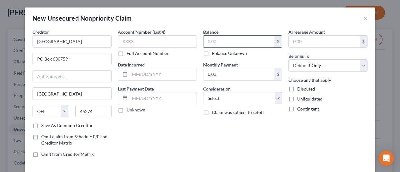
click at [220, 43] on input "text" at bounding box center [238, 42] width 71 height 12
click at [275, 94] on select "Select Cable / Satellite Services Collection Agency Credit Card Debt Debt Couns…" at bounding box center [242, 98] width 79 height 12
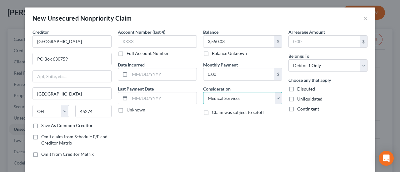
click at [203, 92] on select "Select Cable / Satellite Services Collection Agency Credit Card Debt Debt Couns…" at bounding box center [242, 98] width 79 height 12
click at [41, 126] on label "Save As Common Creditor" at bounding box center [67, 125] width 52 height 6
click at [44, 126] on input "Save As Common Creditor" at bounding box center [46, 124] width 4 height 4
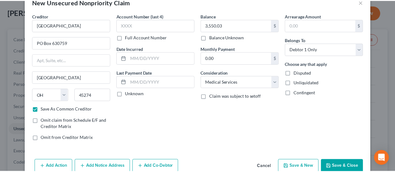
scroll to position [28, 0]
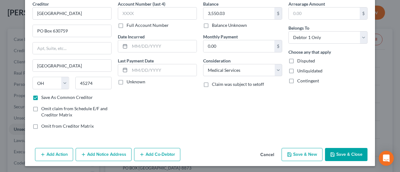
click at [354, 152] on button "Save & Close" at bounding box center [346, 154] width 42 height 13
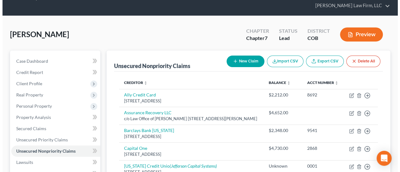
scroll to position [0, 0]
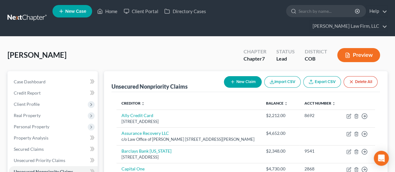
click at [244, 76] on button "New Claim" at bounding box center [243, 82] width 38 height 12
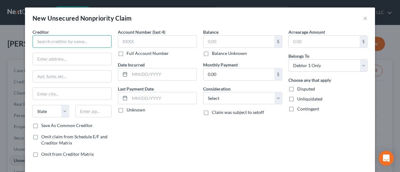
click at [60, 38] on input "text" at bounding box center [71, 41] width 79 height 12
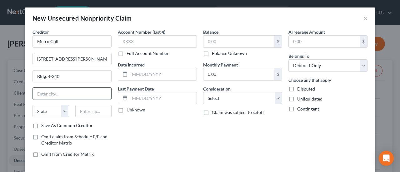
click at [51, 93] on input "text" at bounding box center [72, 94] width 78 height 12
click at [41, 124] on label "Save As Common Creditor" at bounding box center [67, 125] width 52 height 6
click at [44, 124] on input "Save As Common Creditor" at bounding box center [46, 124] width 4 height 4
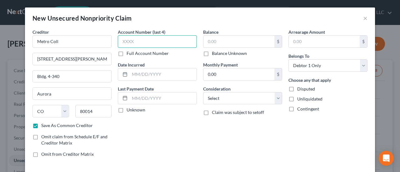
click at [134, 38] on input "text" at bounding box center [157, 41] width 79 height 12
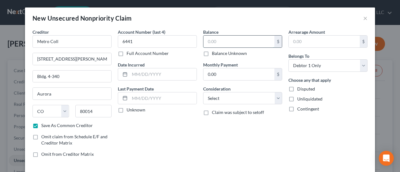
click at [210, 40] on input "text" at bounding box center [238, 42] width 71 height 12
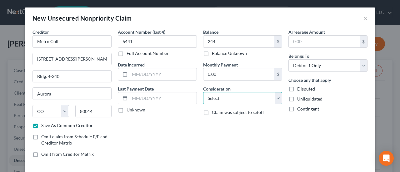
click at [274, 97] on select "Select Cable / Satellite Services Collection Agency Credit Card Debt Debt Couns…" at bounding box center [242, 98] width 79 height 12
click at [203, 92] on select "Select Cable / Satellite Services Collection Agency Credit Card Debt Debt Couns…" at bounding box center [242, 98] width 79 height 12
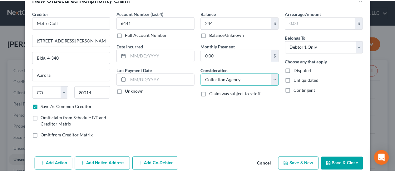
scroll to position [28, 0]
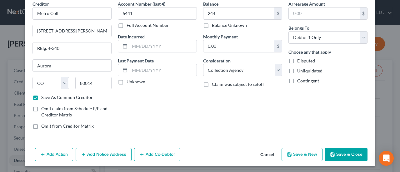
click at [353, 155] on button "Save & Close" at bounding box center [346, 154] width 42 height 13
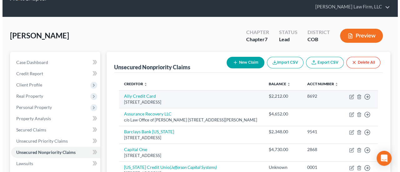
scroll to position [0, 0]
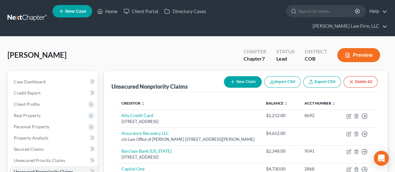
click at [242, 76] on button "New Claim" at bounding box center [243, 82] width 38 height 12
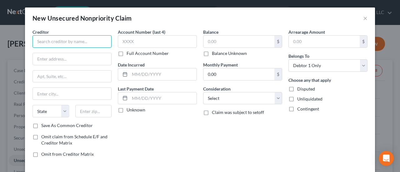
click at [44, 43] on input "text" at bounding box center [71, 41] width 79 height 12
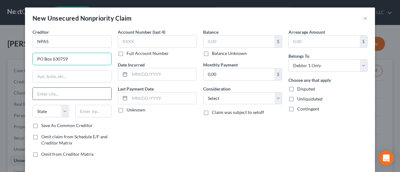
click at [64, 90] on input "text" at bounding box center [72, 94] width 78 height 12
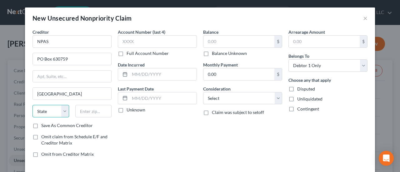
click at [47, 108] on select "State [US_STATE] AK AR AZ CA CO CT DE DC [GEOGRAPHIC_DATA] [GEOGRAPHIC_DATA] GU…" at bounding box center [50, 111] width 37 height 12
click at [32, 105] on select "State [US_STATE] AK AR AZ CA CO CT DE DC [GEOGRAPHIC_DATA] [GEOGRAPHIC_DATA] GU…" at bounding box center [50, 111] width 37 height 12
click at [87, 111] on input "text" at bounding box center [93, 111] width 37 height 12
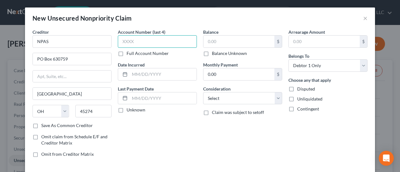
click at [167, 44] on input "text" at bounding box center [157, 41] width 79 height 12
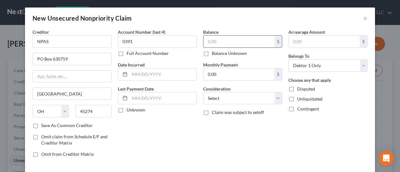
click at [219, 38] on input "text" at bounding box center [238, 42] width 71 height 12
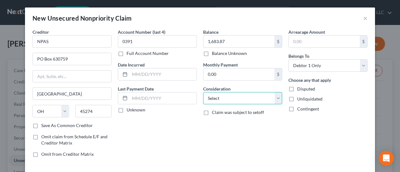
click at [276, 101] on select "Select Cable / Satellite Services Collection Agency Credit Card Debt Debt Couns…" at bounding box center [242, 98] width 79 height 12
click at [203, 92] on select "Select Cable / Satellite Services Collection Agency Credit Card Debt Debt Couns…" at bounding box center [242, 98] width 79 height 12
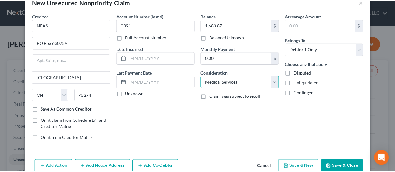
scroll to position [28, 0]
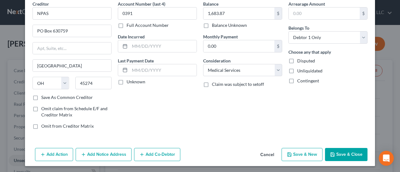
click at [342, 154] on button "Save & Close" at bounding box center [346, 154] width 42 height 13
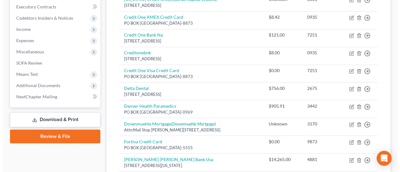
scroll to position [62, 0]
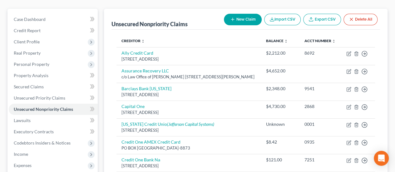
click at [236, 14] on button "New Claim" at bounding box center [243, 20] width 38 height 12
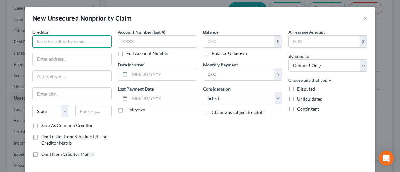
click at [103, 40] on input "text" at bounding box center [71, 41] width 79 height 12
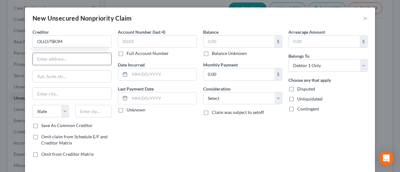
click at [81, 58] on input "text" at bounding box center [72, 59] width 78 height 12
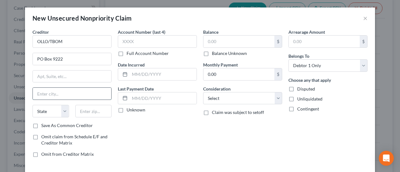
click at [51, 92] on input "text" at bounding box center [72, 94] width 78 height 12
click at [41, 125] on label "Save As Common Creditor" at bounding box center [67, 125] width 52 height 6
click at [44, 125] on input "Save As Common Creditor" at bounding box center [46, 124] width 4 height 4
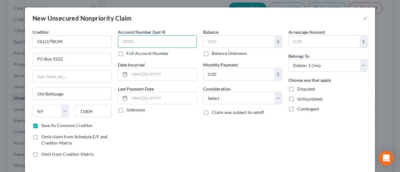
click at [176, 40] on input "text" at bounding box center [157, 41] width 79 height 12
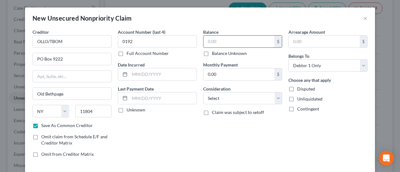
click at [212, 38] on input "text" at bounding box center [238, 42] width 71 height 12
click at [277, 97] on select "Select Cable / Satellite Services Collection Agency Credit Card Debt Debt Couns…" at bounding box center [242, 98] width 79 height 12
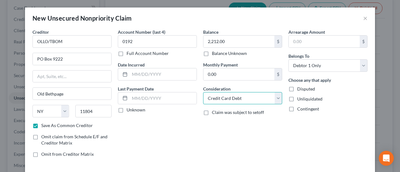
click at [203, 92] on select "Select Cable / Satellite Services Collection Agency Credit Card Debt Debt Couns…" at bounding box center [242, 98] width 79 height 12
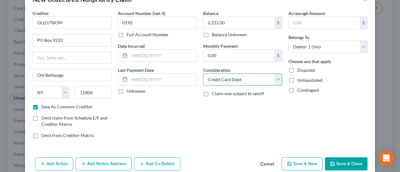
scroll to position [28, 0]
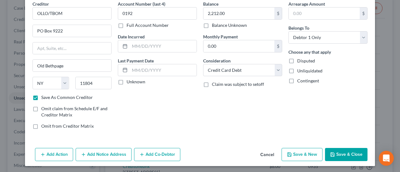
click at [358, 156] on button "Save & Close" at bounding box center [346, 154] width 42 height 13
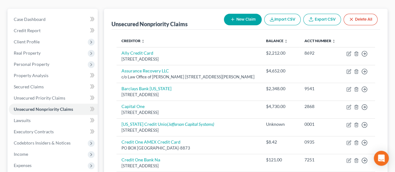
click at [251, 14] on button "New Claim" at bounding box center [243, 20] width 38 height 12
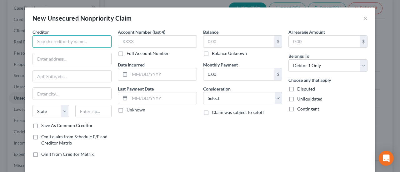
click at [100, 39] on input "text" at bounding box center [71, 41] width 79 height 12
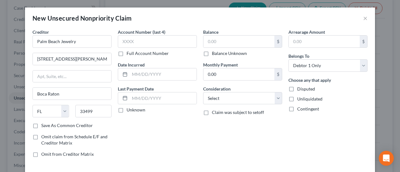
click at [41, 122] on label "Save As Common Creditor" at bounding box center [67, 125] width 52 height 6
click at [44, 122] on input "Save As Common Creditor" at bounding box center [46, 124] width 4 height 4
click at [128, 37] on input "text" at bounding box center [157, 41] width 79 height 12
click at [217, 41] on input "text" at bounding box center [238, 42] width 71 height 12
click at [276, 96] on select "Select Cable / Satellite Services Collection Agency Credit Card Debt Debt Couns…" at bounding box center [242, 98] width 79 height 12
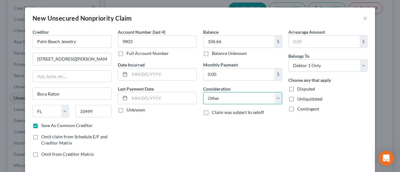
click at [203, 92] on select "Select Cable / Satellite Services Collection Agency Credit Card Debt Debt Couns…" at bounding box center [242, 98] width 79 height 12
click at [276, 96] on select "Select Cable / Satellite Services Collection Agency Credit Card Debt Debt Couns…" at bounding box center [242, 98] width 79 height 12
click at [203, 92] on select "Select Cable / Satellite Services Collection Agency Credit Card Debt Debt Couns…" at bounding box center [242, 98] width 79 height 12
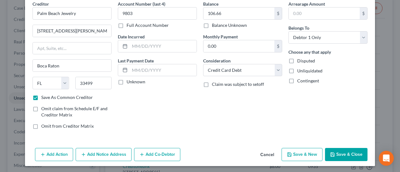
click at [349, 155] on button "Save & Close" at bounding box center [346, 154] width 42 height 13
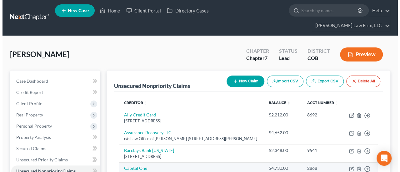
scroll to position [0, 0]
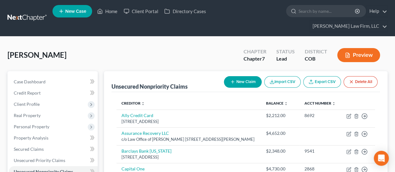
click at [248, 76] on button "New Claim" at bounding box center [243, 82] width 38 height 12
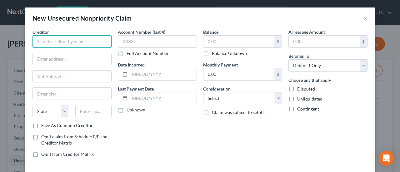
click at [100, 40] on input "text" at bounding box center [71, 41] width 79 height 12
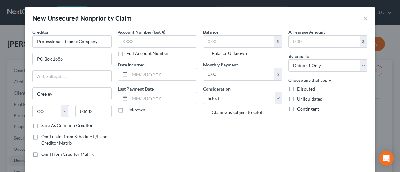
click at [41, 124] on label "Save As Common Creditor" at bounding box center [67, 125] width 52 height 6
click at [44, 124] on input "Save As Common Creditor" at bounding box center [46, 124] width 4 height 4
click at [210, 38] on input "text" at bounding box center [238, 42] width 71 height 12
click at [277, 99] on select "Select Cable / Satellite Services Collection Agency Credit Card Debt Debt Couns…" at bounding box center [242, 98] width 79 height 12
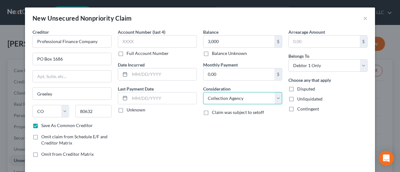
click at [203, 92] on select "Select Cable / Satellite Services Collection Agency Credit Card Debt Debt Couns…" at bounding box center [242, 98] width 79 height 12
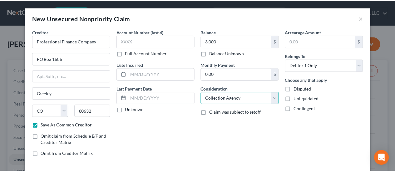
scroll to position [28, 0]
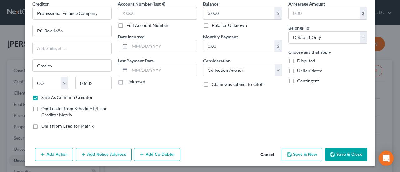
click at [336, 154] on button "Save & Close" at bounding box center [346, 154] width 42 height 13
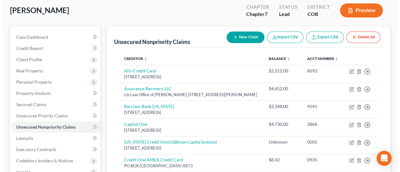
scroll to position [31, 0]
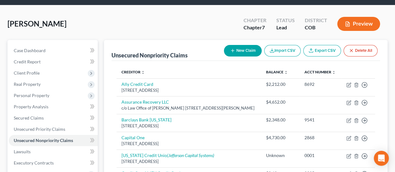
click at [247, 45] on button "New Claim" at bounding box center [243, 51] width 38 height 12
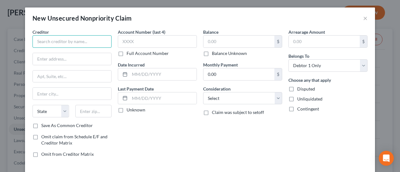
click at [66, 39] on input "text" at bounding box center [71, 41] width 79 height 12
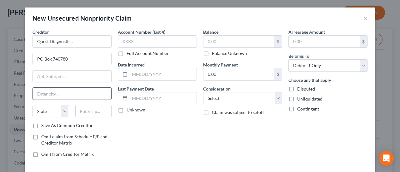
click at [61, 92] on input "text" at bounding box center [72, 94] width 78 height 12
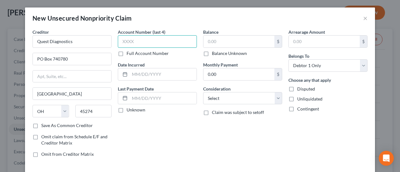
click at [154, 41] on input "text" at bounding box center [157, 41] width 79 height 12
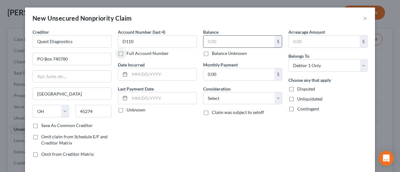
click at [211, 40] on input "text" at bounding box center [238, 42] width 71 height 12
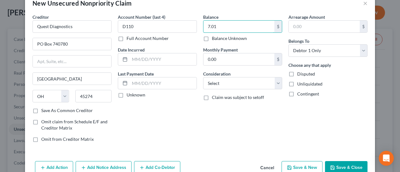
scroll to position [28, 0]
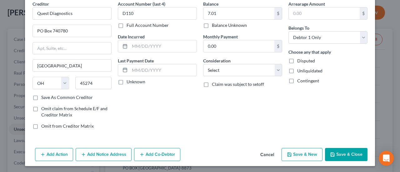
click at [41, 96] on label "Save As Common Creditor" at bounding box center [67, 97] width 52 height 6
click at [44, 96] on input "Save As Common Creditor" at bounding box center [46, 96] width 4 height 4
click at [308, 158] on button "Save & New" at bounding box center [301, 154] width 41 height 13
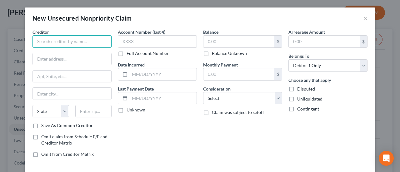
click at [60, 39] on input "text" at bounding box center [71, 41] width 79 height 12
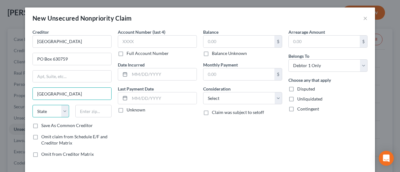
click at [58, 108] on select "State [US_STATE] AK AR AZ CA CO CT DE DC [GEOGRAPHIC_DATA] [GEOGRAPHIC_DATA] GU…" at bounding box center [50, 111] width 37 height 12
click at [32, 105] on select "State [US_STATE] AK AR AZ CA CO CT DE DC [GEOGRAPHIC_DATA] [GEOGRAPHIC_DATA] GU…" at bounding box center [50, 111] width 37 height 12
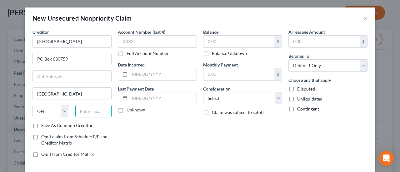
click at [86, 111] on input "text" at bounding box center [93, 111] width 37 height 12
click at [41, 126] on label "Save As Common Creditor" at bounding box center [67, 125] width 52 height 6
click at [44, 126] on input "Save As Common Creditor" at bounding box center [46, 124] width 4 height 4
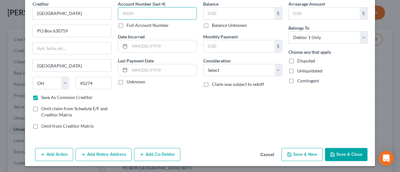
click at [138, 11] on input "text" at bounding box center [157, 13] width 79 height 12
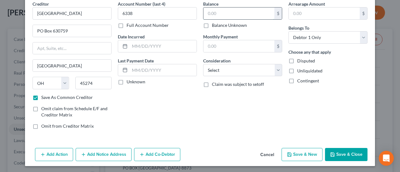
click at [224, 9] on input "text" at bounding box center [238, 13] width 71 height 12
click at [349, 152] on button "Save & Close" at bounding box center [346, 154] width 42 height 13
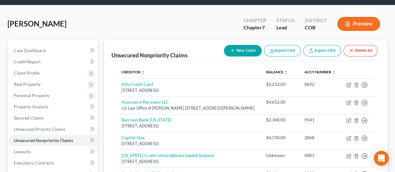
click at [245, 45] on button "New Claim" at bounding box center [243, 51] width 38 height 12
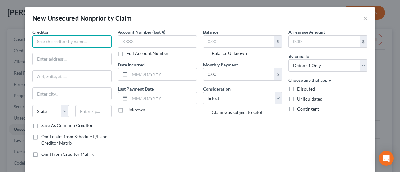
click at [66, 42] on input "text" at bounding box center [71, 41] width 79 height 12
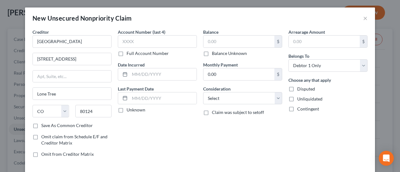
click at [41, 122] on label "Save As Common Creditor" at bounding box center [67, 125] width 52 height 6
click at [44, 122] on input "Save As Common Creditor" at bounding box center [46, 124] width 4 height 4
click at [121, 43] on input "text" at bounding box center [157, 41] width 79 height 12
click at [217, 39] on input "text" at bounding box center [238, 42] width 71 height 12
click at [274, 97] on select "Select Cable / Satellite Services Collection Agency Credit Card Debt Debt Couns…" at bounding box center [242, 98] width 79 height 12
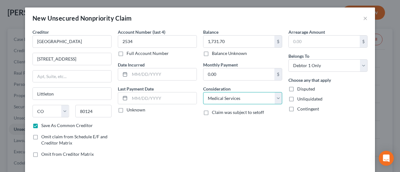
click at [203, 92] on select "Select Cable / Satellite Services Collection Agency Credit Card Debt Debt Couns…" at bounding box center [242, 98] width 79 height 12
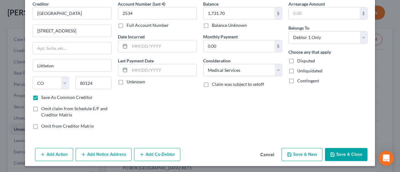
click at [340, 155] on button "Save & Close" at bounding box center [346, 154] width 42 height 13
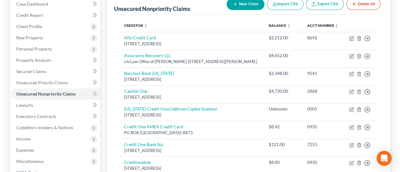
scroll to position [0, 0]
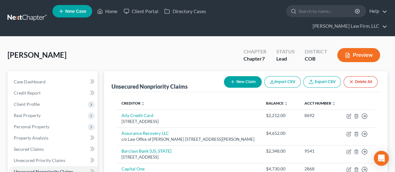
click at [236, 76] on button "New Claim" at bounding box center [243, 82] width 38 height 12
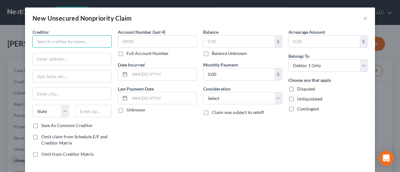
click at [71, 42] on input "text" at bounding box center [71, 41] width 79 height 12
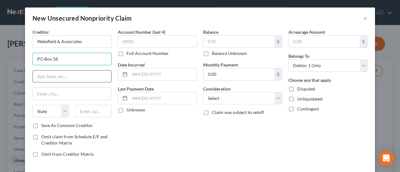
click at [52, 73] on input "text" at bounding box center [72, 77] width 78 height 12
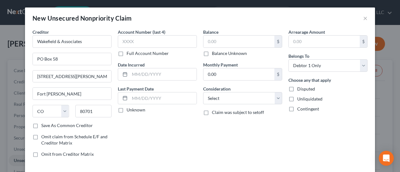
click at [41, 125] on label "Save As Common Creditor" at bounding box center [67, 125] width 52 height 6
click at [44, 125] on input "Save As Common Creditor" at bounding box center [46, 124] width 4 height 4
click at [131, 40] on input "text" at bounding box center [157, 41] width 79 height 12
click at [254, 43] on input "text" at bounding box center [238, 42] width 71 height 12
click at [278, 97] on select "Select Cable / Satellite Services Collection Agency Credit Card Debt Debt Couns…" at bounding box center [242, 98] width 79 height 12
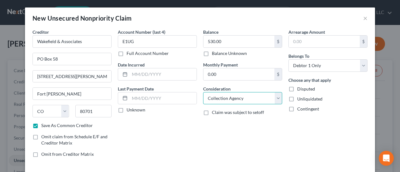
click at [203, 92] on select "Select Cable / Satellite Services Collection Agency Credit Card Debt Debt Couns…" at bounding box center [242, 98] width 79 height 12
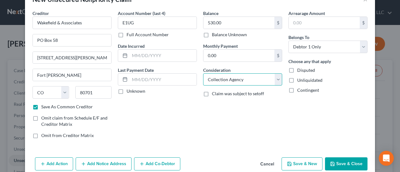
scroll to position [28, 0]
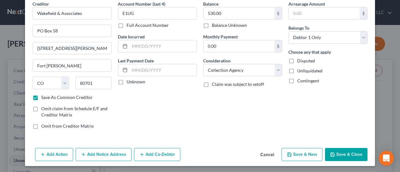
click at [332, 152] on icon "button" at bounding box center [332, 154] width 5 height 5
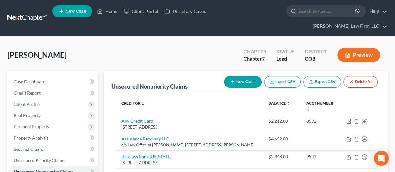
click at [236, 76] on button "New Claim" at bounding box center [243, 82] width 38 height 12
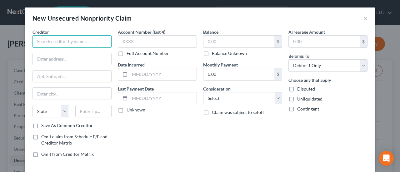
click at [93, 40] on input "text" at bounding box center [71, 41] width 79 height 12
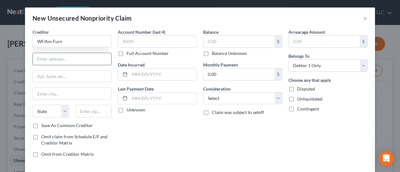
click at [71, 58] on input "text" at bounding box center [72, 59] width 78 height 12
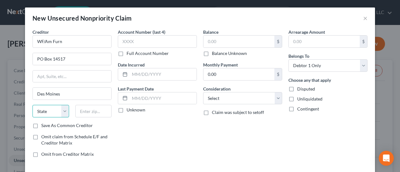
click at [47, 109] on select "State [US_STATE] AK AR AZ CA CO CT DE DC [GEOGRAPHIC_DATA] [GEOGRAPHIC_DATA] GU…" at bounding box center [50, 111] width 37 height 12
click at [32, 105] on select "State [US_STATE] AK AR AZ CA CO CT DE DC [GEOGRAPHIC_DATA] [GEOGRAPHIC_DATA] GU…" at bounding box center [50, 111] width 37 height 12
click at [87, 111] on input "text" at bounding box center [93, 111] width 37 height 12
click at [41, 126] on label "Save As Common Creditor" at bounding box center [67, 125] width 52 height 6
click at [44, 126] on input "Save As Common Creditor" at bounding box center [46, 124] width 4 height 4
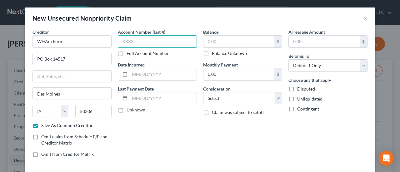
click at [138, 40] on input "text" at bounding box center [157, 41] width 79 height 12
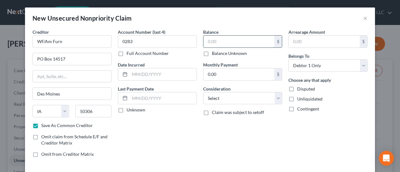
click at [215, 43] on input "text" at bounding box center [238, 42] width 71 height 12
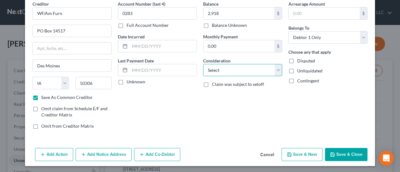
click at [278, 70] on select "Select Cable / Satellite Services Collection Agency Credit Card Debt Debt Couns…" at bounding box center [242, 70] width 79 height 12
click at [203, 64] on select "Select Cable / Satellite Services Collection Agency Credit Card Debt Debt Couns…" at bounding box center [242, 70] width 79 height 12
click at [337, 151] on button "Save & Close" at bounding box center [346, 154] width 42 height 13
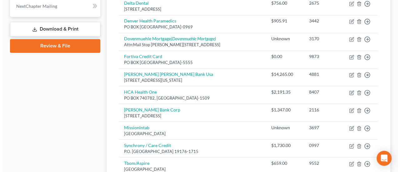
scroll to position [281, 0]
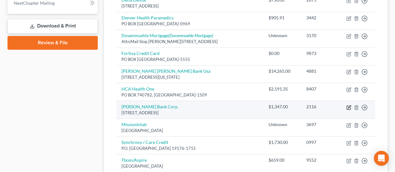
click at [348, 105] on icon "button" at bounding box center [348, 107] width 5 height 5
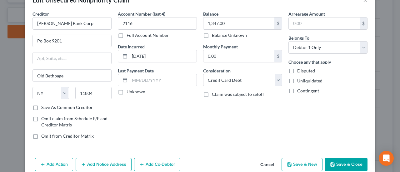
scroll to position [46, 0]
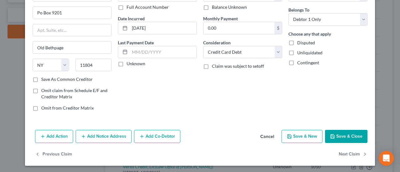
click at [107, 132] on button "Add Notice Address" at bounding box center [104, 136] width 56 height 13
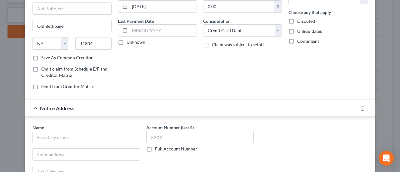
scroll to position [77, 0]
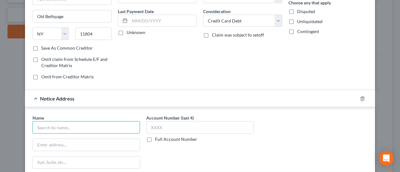
click at [99, 122] on input "text" at bounding box center [85, 127] width 107 height 12
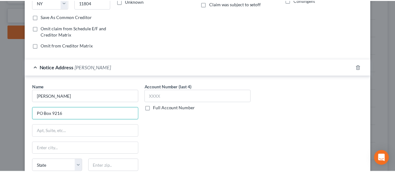
scroll to position [171, 0]
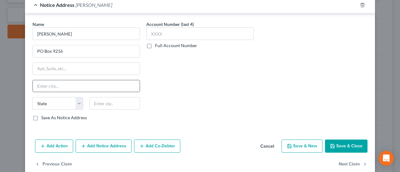
click at [70, 86] on input "text" at bounding box center [86, 86] width 107 height 12
click at [344, 140] on button "Save & Close" at bounding box center [346, 146] width 42 height 13
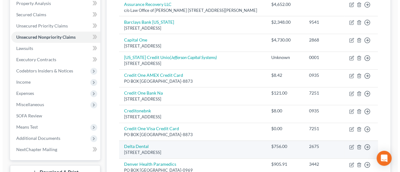
scroll to position [125, 0]
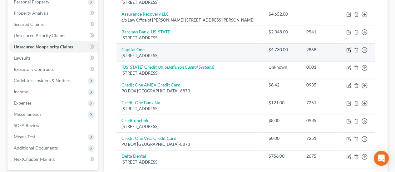
click at [348, 48] on icon "button" at bounding box center [349, 49] width 3 height 3
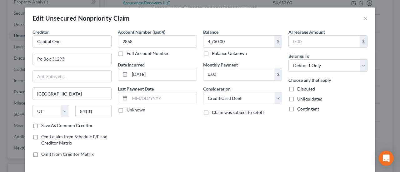
scroll to position [46, 0]
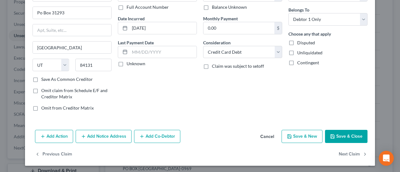
click at [41, 78] on label "Save As Common Creditor" at bounding box center [67, 79] width 52 height 6
click at [44, 78] on input "Save As Common Creditor" at bounding box center [46, 78] width 4 height 4
click at [94, 133] on button "Add Notice Address" at bounding box center [104, 136] width 56 height 13
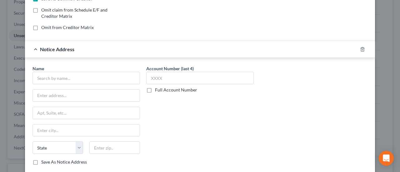
scroll to position [140, 0]
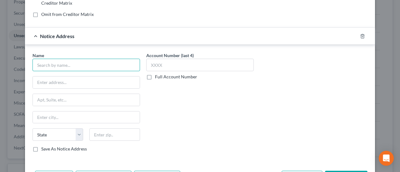
click at [89, 61] on input "text" at bounding box center [85, 65] width 107 height 12
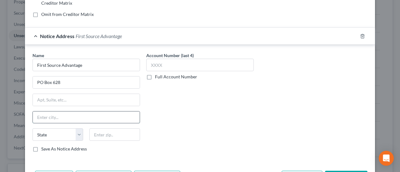
click at [66, 111] on input "text" at bounding box center [86, 117] width 107 height 12
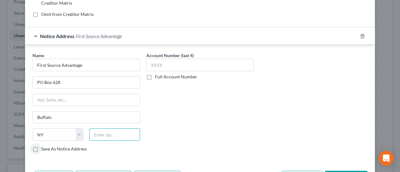
click at [102, 131] on input "text" at bounding box center [114, 134] width 51 height 12
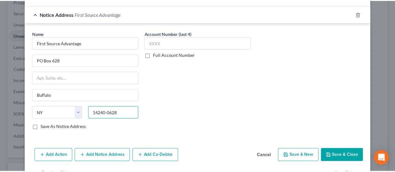
scroll to position [180, 0]
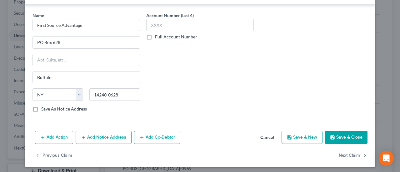
click at [347, 135] on button "Save & Close" at bounding box center [346, 137] width 42 height 13
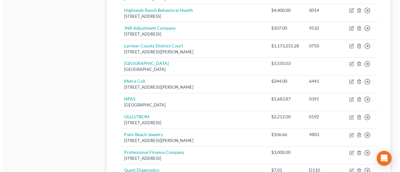
scroll to position [718, 0]
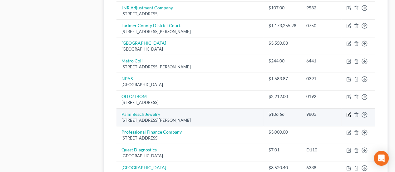
click at [348, 112] on icon "button" at bounding box center [348, 114] width 5 height 5
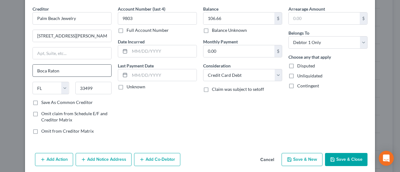
scroll to position [46, 0]
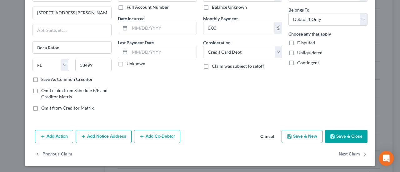
click at [86, 135] on button "Add Notice Address" at bounding box center [104, 136] width 56 height 13
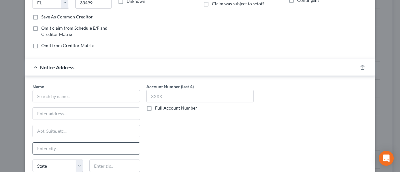
scroll to position [171, 0]
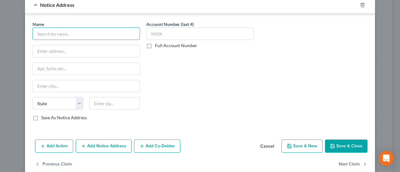
click at [49, 32] on input "text" at bounding box center [85, 33] width 107 height 12
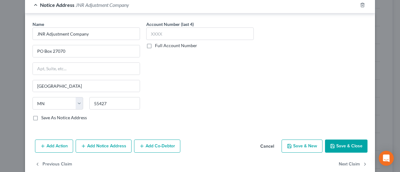
click at [354, 140] on button "Save & Close" at bounding box center [346, 146] width 42 height 13
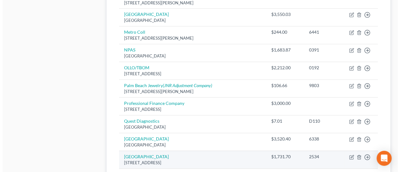
scroll to position [742, 0]
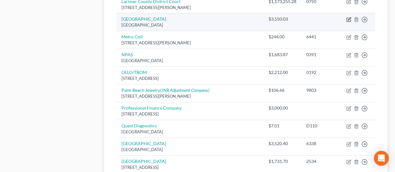
click at [348, 17] on icon "button" at bounding box center [348, 19] width 5 height 5
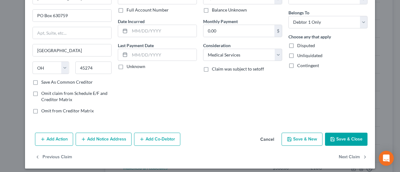
scroll to position [46, 0]
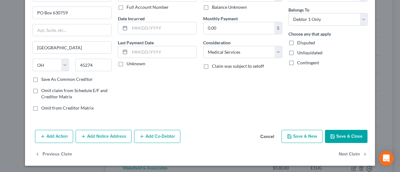
click at [101, 135] on button "Add Notice Address" at bounding box center [104, 136] width 56 height 13
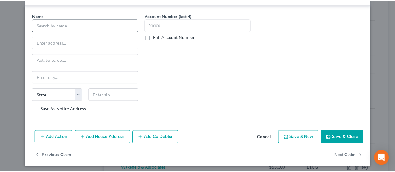
scroll to position [149, 0]
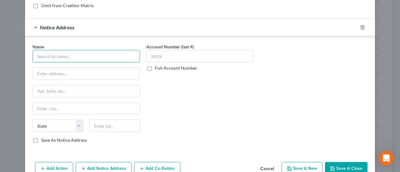
click at [86, 55] on input "text" at bounding box center [85, 56] width 107 height 12
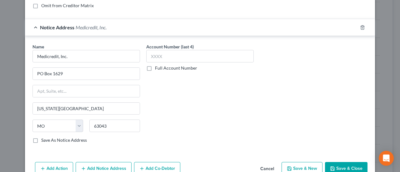
click at [332, 163] on button "Save & Close" at bounding box center [346, 168] width 42 height 13
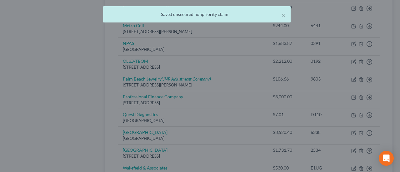
scroll to position [0, 0]
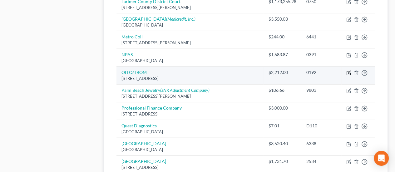
click at [350, 71] on icon "button" at bounding box center [348, 73] width 5 height 5
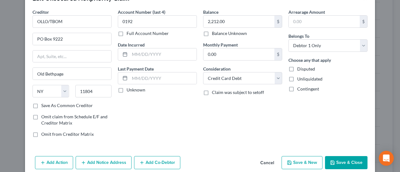
scroll to position [46, 0]
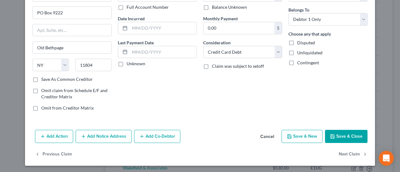
click at [113, 138] on button "Add Notice Address" at bounding box center [104, 136] width 56 height 13
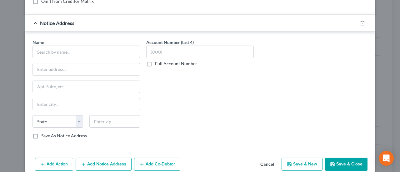
scroll to position [117, 0]
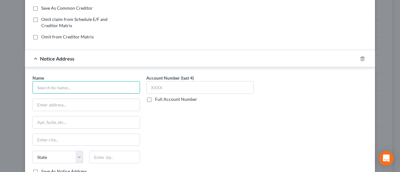
click at [95, 86] on input "text" at bounding box center [85, 87] width 107 height 12
click at [105, 90] on input "Midland Credit Management" at bounding box center [85, 87] width 107 height 12
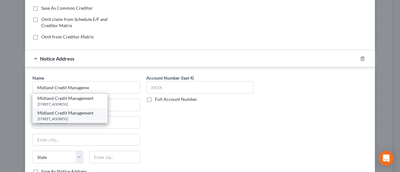
click at [86, 117] on div "[STREET_ADDRESS]" at bounding box center [69, 118] width 65 height 5
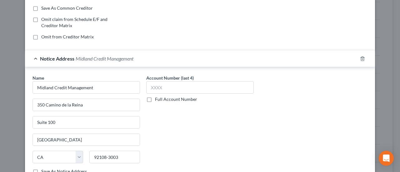
scroll to position [180, 0]
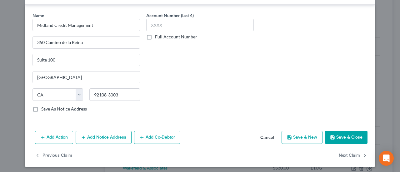
click at [359, 136] on button "Save & Close" at bounding box center [346, 137] width 42 height 13
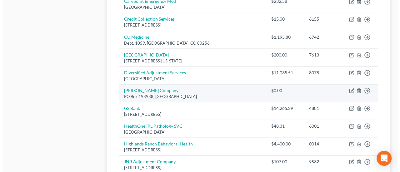
scroll to position [555, 0]
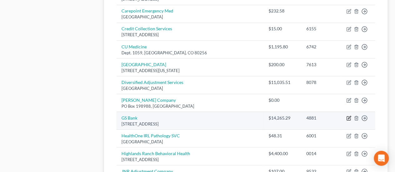
click at [347, 115] on icon "button" at bounding box center [348, 117] width 5 height 5
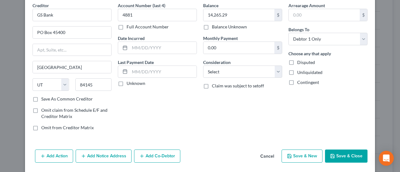
scroll to position [46, 0]
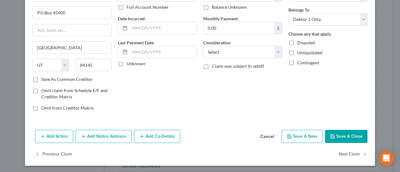
click at [95, 135] on button "Add Notice Address" at bounding box center [104, 136] width 56 height 13
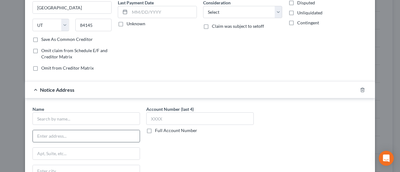
scroll to position [109, 0]
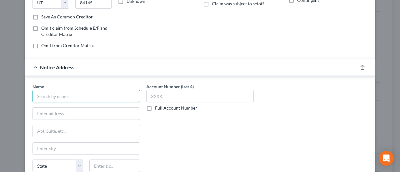
click at [74, 93] on input "text" at bounding box center [85, 96] width 107 height 12
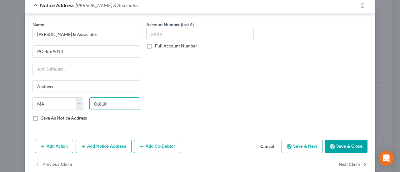
scroll to position [171, 0]
click at [340, 140] on button "Save & Close" at bounding box center [346, 146] width 42 height 13
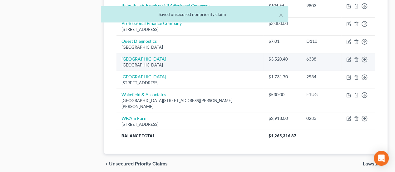
scroll to position [836, 0]
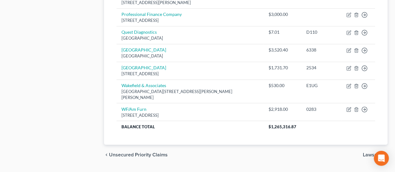
click at [376, 152] on span "Lawsuits" at bounding box center [373, 154] width 20 height 5
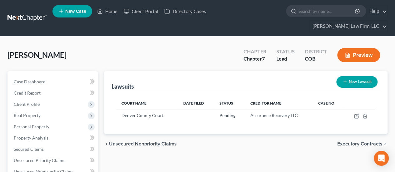
click at [153, 141] on span "Unsecured Nonpriority Claims" at bounding box center [143, 143] width 68 height 5
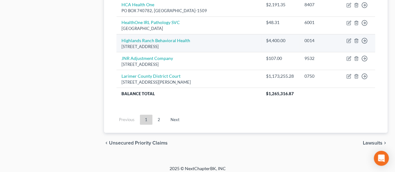
scroll to position [556, 0]
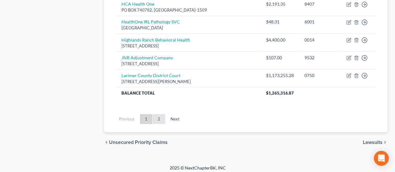
click at [159, 115] on link "2" at bounding box center [159, 119] width 12 height 10
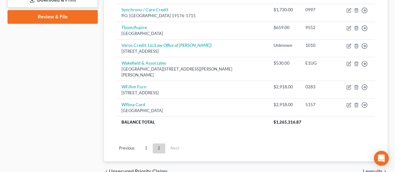
scroll to position [315, 0]
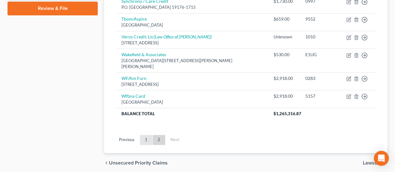
click at [147, 135] on link "1" at bounding box center [146, 140] width 12 height 10
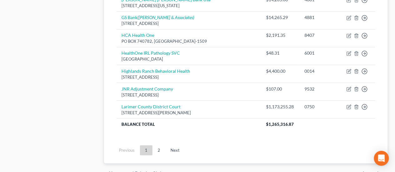
scroll to position [556, 0]
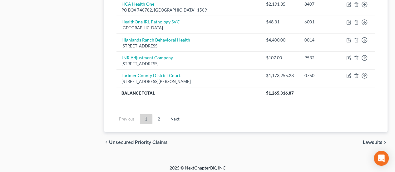
click at [372, 140] on span "Lawsuits" at bounding box center [373, 142] width 20 height 5
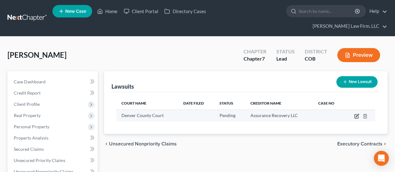
click at [355, 114] on icon "button" at bounding box center [356, 116] width 5 height 5
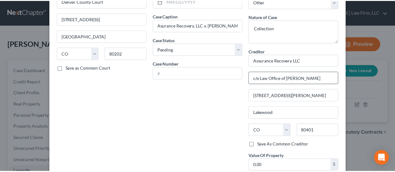
scroll to position [86, 0]
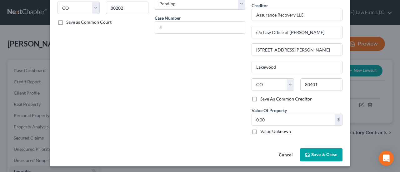
click at [311, 152] on span "Save & Close" at bounding box center [324, 154] width 26 height 5
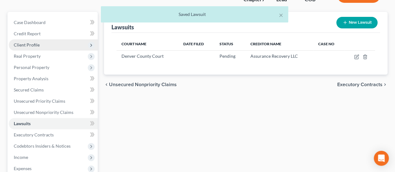
scroll to position [62, 0]
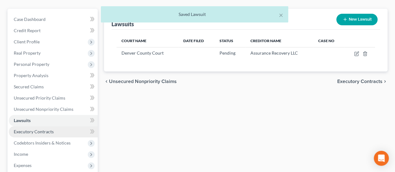
click at [34, 126] on link "Executory Contracts" at bounding box center [53, 131] width 89 height 11
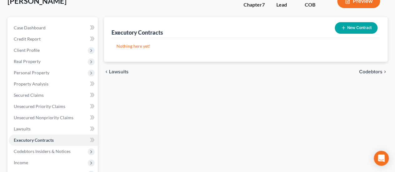
scroll to position [62, 0]
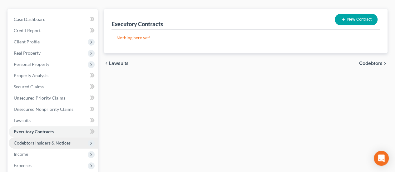
click at [39, 140] on span "Codebtors Insiders & Notices" at bounding box center [42, 142] width 57 height 5
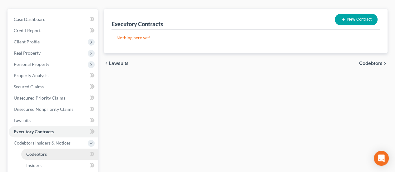
click at [50, 149] on link "Codebtors" at bounding box center [59, 154] width 76 height 11
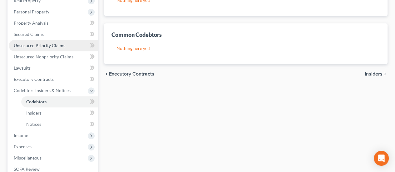
scroll to position [125, 0]
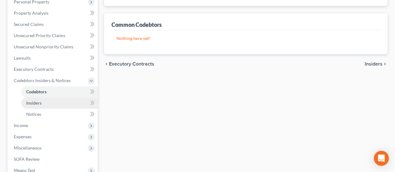
click at [32, 100] on span "Insiders" at bounding box center [33, 102] width 15 height 5
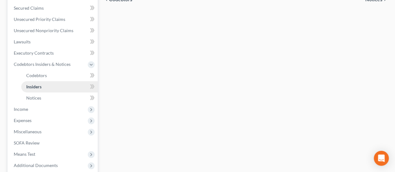
scroll to position [187, 0]
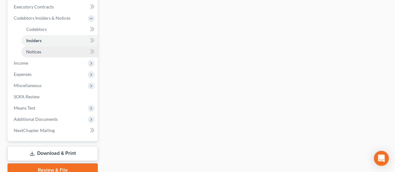
click at [41, 46] on link "Notices" at bounding box center [59, 51] width 76 height 11
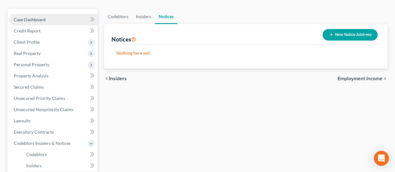
scroll to position [62, 0]
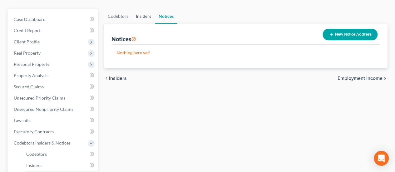
click at [147, 9] on link "Insiders" at bounding box center [143, 16] width 23 height 15
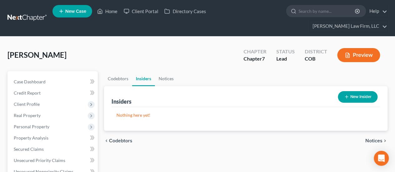
click at [363, 91] on button "New Insider" at bounding box center [358, 97] width 40 height 12
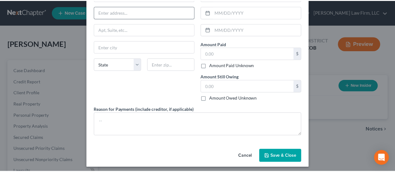
scroll to position [71, 0]
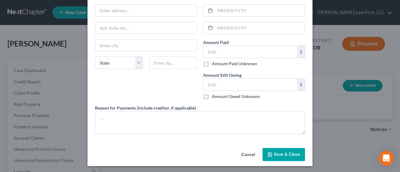
click at [249, 154] on button "Cancel" at bounding box center [248, 155] width 24 height 12
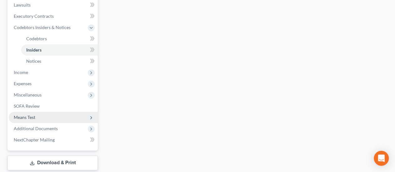
scroll to position [187, 0]
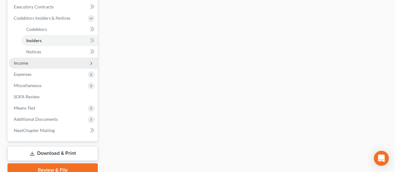
click at [38, 57] on span "Income" at bounding box center [53, 62] width 89 height 11
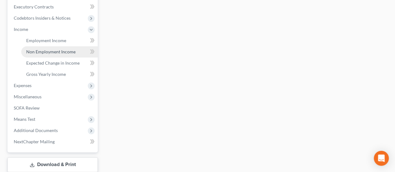
click at [69, 49] on span "Non Employment Income" at bounding box center [50, 51] width 49 height 5
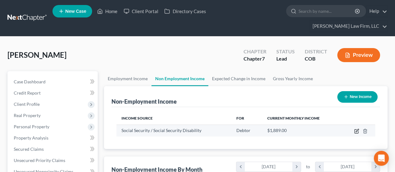
click at [356, 129] on icon "button" at bounding box center [356, 131] width 5 height 5
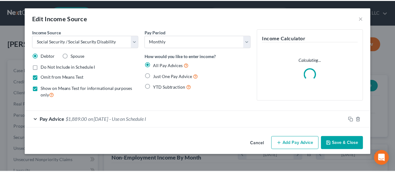
scroll to position [111, 160]
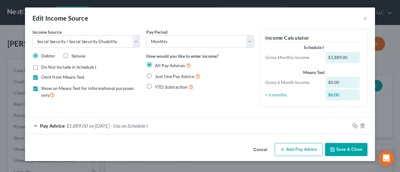
click at [155, 76] on label "Just One Pay Advice" at bounding box center [177, 76] width 45 height 7
click at [157, 76] on input "Just One Pay Advice" at bounding box center [159, 75] width 4 height 4
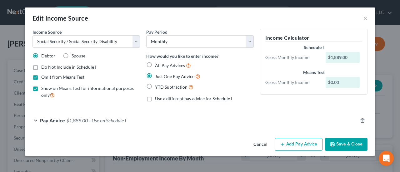
click at [340, 139] on button "Save & Close" at bounding box center [346, 144] width 42 height 13
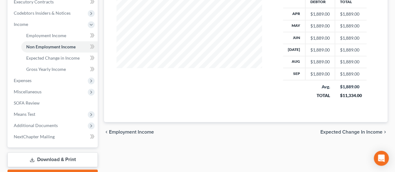
scroll to position [184, 0]
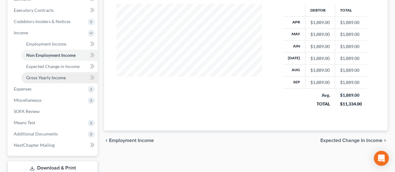
click at [64, 75] on span "Gross Yearly Income" at bounding box center [46, 77] width 40 height 5
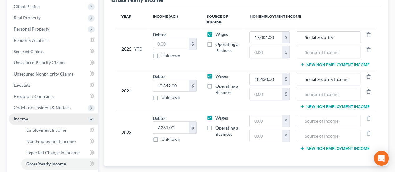
scroll to position [125, 0]
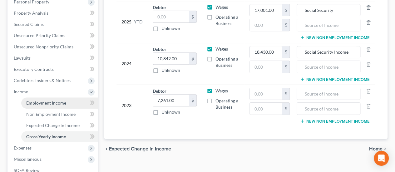
click at [51, 100] on span "Employment Income" at bounding box center [46, 102] width 40 height 5
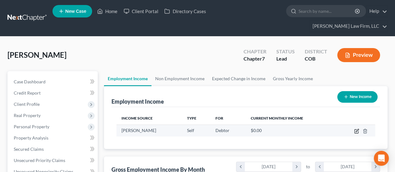
click at [356, 130] on icon "button" at bounding box center [356, 132] width 4 height 4
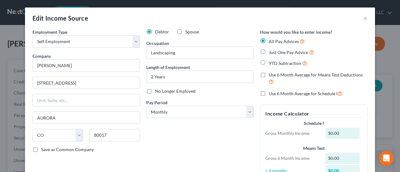
click at [268, 93] on label "Use 6 Month Average for Schedule I" at bounding box center [305, 93] width 74 height 7
click at [271, 93] on input "Use 6 Month Average for Schedule I" at bounding box center [273, 92] width 4 height 4
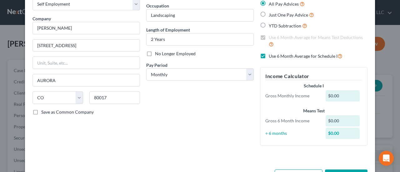
scroll to position [60, 0]
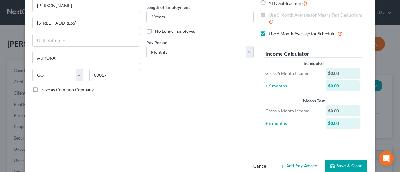
click at [300, 168] on button "Add Pay Advice" at bounding box center [298, 166] width 48 height 13
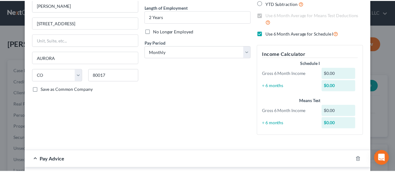
scroll to position [122, 0]
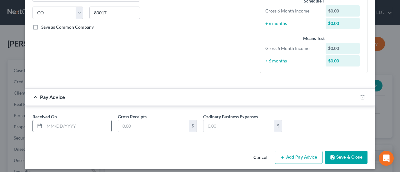
click at [37, 124] on icon at bounding box center [39, 125] width 5 height 5
click at [39, 125] on icon at bounding box center [39, 125] width 5 height 5
drag, startPoint x: 42, startPoint y: 124, endPoint x: 47, endPoint y: 124, distance: 4.4
click at [46, 124] on input "text" at bounding box center [77, 126] width 67 height 12
click at [123, 125] on input "text" at bounding box center [153, 126] width 71 height 12
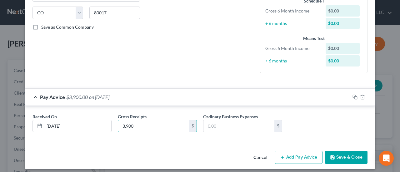
click at [353, 155] on button "Save & Close" at bounding box center [346, 157] width 42 height 13
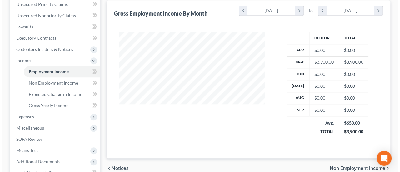
scroll to position [62, 0]
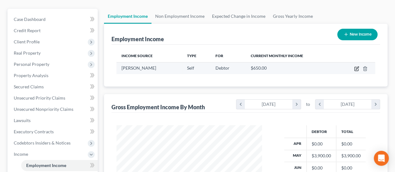
click at [357, 66] on icon "button" at bounding box center [357, 67] width 3 height 3
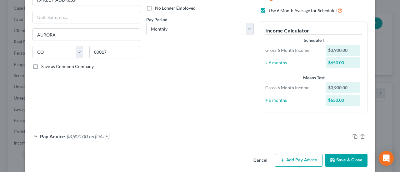
scroll to position [90, 0]
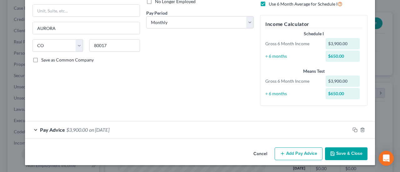
click at [291, 154] on button "Add Pay Advice" at bounding box center [298, 153] width 48 height 13
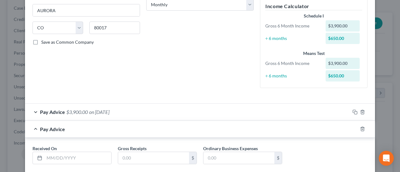
scroll to position [121, 0]
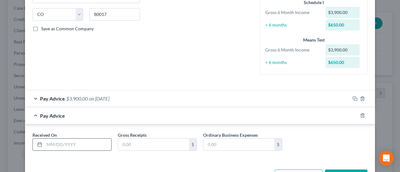
click at [47, 141] on input "text" at bounding box center [77, 145] width 67 height 12
click at [119, 142] on input "text" at bounding box center [153, 145] width 71 height 12
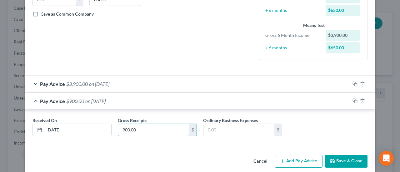
scroll to position [143, 0]
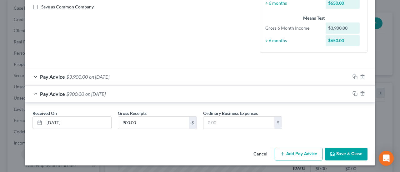
click at [290, 155] on button "Add Pay Advice" at bounding box center [298, 154] width 48 height 13
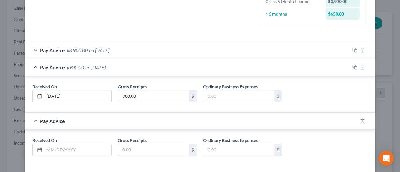
scroll to position [196, 0]
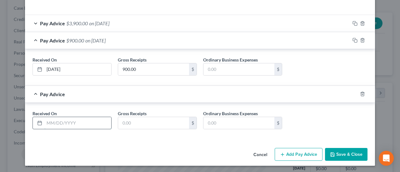
click at [48, 122] on input "text" at bounding box center [77, 123] width 67 height 12
click at [154, 117] on input "text" at bounding box center [153, 123] width 71 height 12
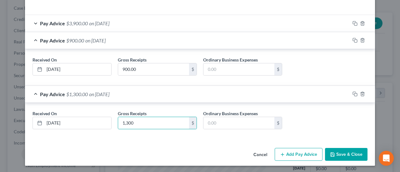
click at [298, 151] on button "Add Pay Advice" at bounding box center [298, 154] width 48 height 13
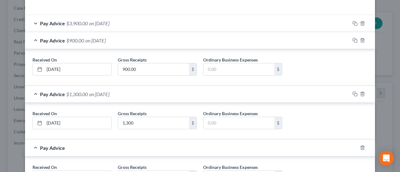
scroll to position [249, 0]
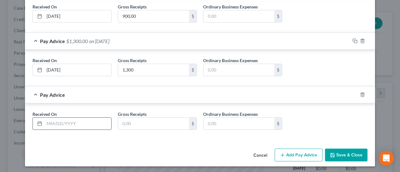
click at [87, 125] on input "text" at bounding box center [77, 124] width 67 height 12
click at [129, 118] on input "text" at bounding box center [153, 124] width 71 height 12
click at [299, 153] on button "Add Pay Advice" at bounding box center [298, 155] width 48 height 13
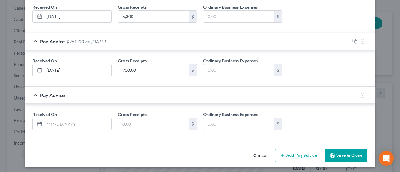
scroll to position [303, 0]
click at [54, 123] on input "text" at bounding box center [77, 124] width 67 height 12
click at [123, 121] on input "text" at bounding box center [153, 124] width 71 height 12
click at [306, 149] on button "Add Pay Advice" at bounding box center [298, 155] width 48 height 13
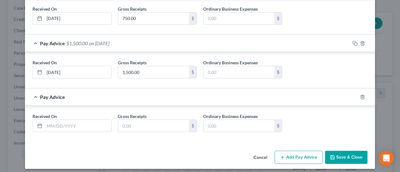
scroll to position [356, 0]
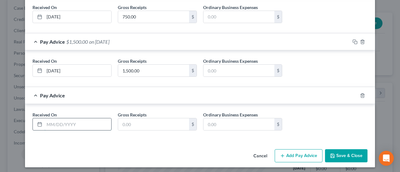
click at [45, 122] on input "text" at bounding box center [77, 124] width 67 height 12
click at [122, 120] on input "text" at bounding box center [153, 124] width 71 height 12
click at [316, 151] on button "Add Pay Advice" at bounding box center [298, 155] width 48 height 13
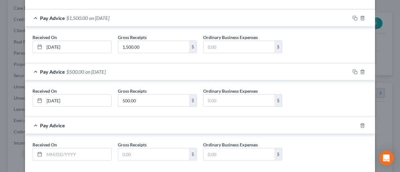
scroll to position [409, 0]
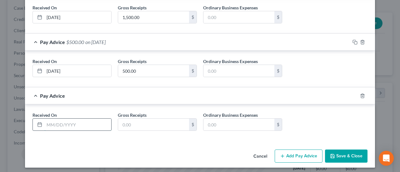
click at [83, 121] on input "text" at bounding box center [77, 125] width 67 height 12
click at [140, 124] on input "text" at bounding box center [153, 125] width 71 height 12
click at [306, 154] on button "Add Pay Advice" at bounding box center [298, 156] width 48 height 13
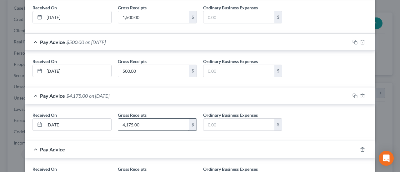
scroll to position [463, 0]
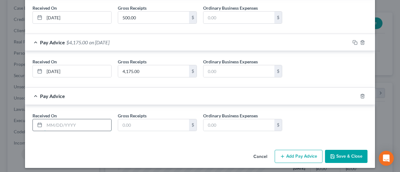
click at [87, 119] on input "text" at bounding box center [77, 125] width 67 height 12
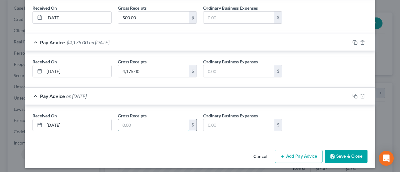
click at [120, 120] on input "text" at bounding box center [153, 125] width 71 height 12
click at [313, 155] on button "Add Pay Advice" at bounding box center [298, 156] width 48 height 13
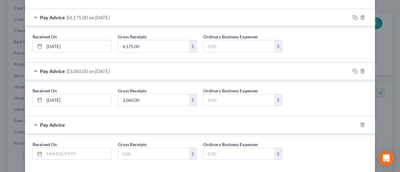
scroll to position [516, 0]
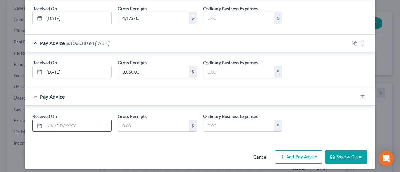
click at [56, 120] on input "text" at bounding box center [77, 126] width 67 height 12
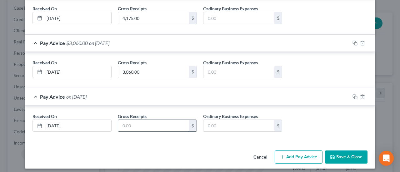
click at [122, 121] on input "text" at bounding box center [153, 126] width 71 height 12
click at [313, 155] on button "Add Pay Advice" at bounding box center [298, 156] width 48 height 13
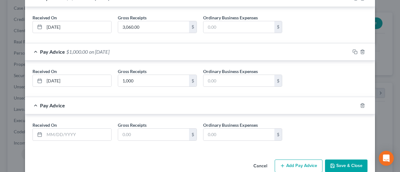
scroll to position [569, 0]
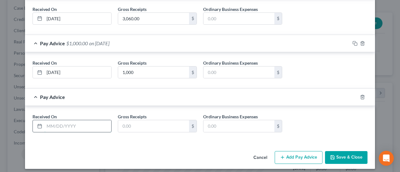
click at [69, 120] on input "text" at bounding box center [77, 126] width 67 height 12
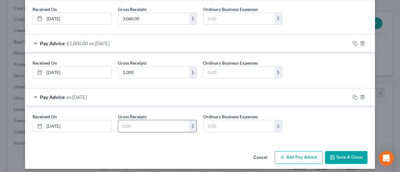
click at [148, 125] on input "text" at bounding box center [153, 126] width 71 height 12
click at [342, 151] on button "Save & Close" at bounding box center [346, 157] width 42 height 13
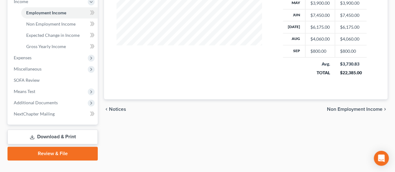
scroll to position [121, 0]
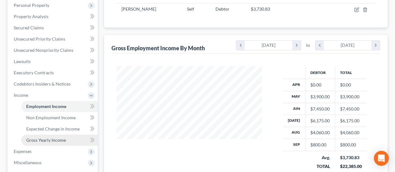
click at [63, 137] on span "Gross Yearly Income" at bounding box center [46, 139] width 40 height 5
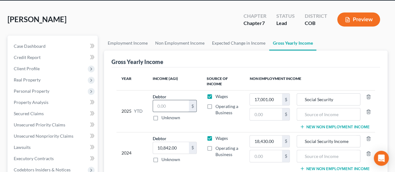
scroll to position [94, 0]
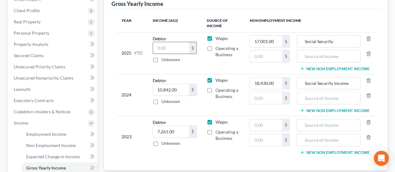
click at [161, 42] on input "text" at bounding box center [171, 48] width 36 height 12
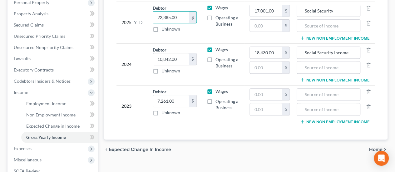
scroll to position [125, 0]
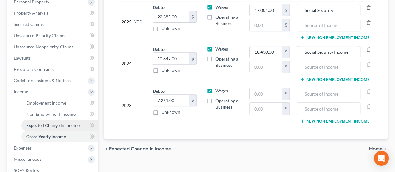
click at [68, 123] on span "Expected Change in Income" at bounding box center [52, 125] width 53 height 5
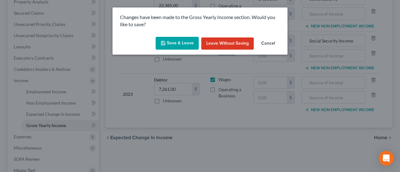
click at [189, 43] on button "Save & Leave" at bounding box center [176, 43] width 43 height 13
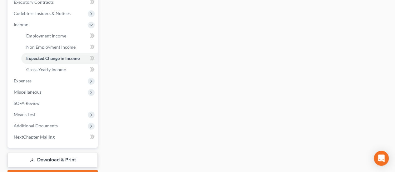
scroll to position [153, 0]
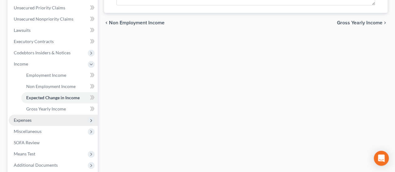
click at [36, 115] on span "Expenses" at bounding box center [53, 120] width 89 height 11
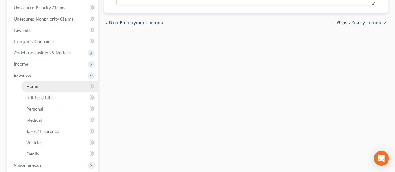
click at [27, 84] on span "Home" at bounding box center [32, 86] width 12 height 5
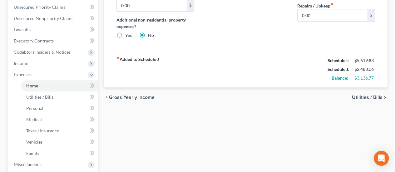
scroll to position [156, 0]
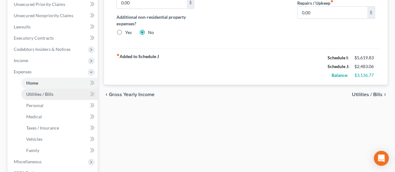
click at [39, 91] on span "Utilities / Bills" at bounding box center [39, 93] width 27 height 5
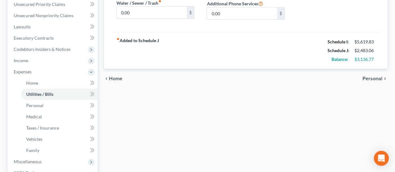
scroll to position [219, 0]
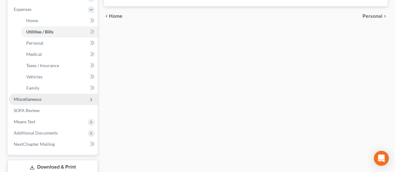
click at [43, 94] on span "Miscellaneous" at bounding box center [53, 99] width 89 height 11
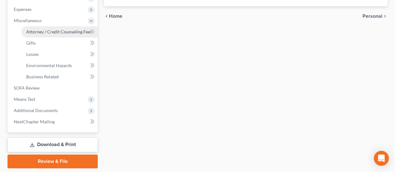
click at [68, 29] on span "Attorney / Credit Counseling Fees" at bounding box center [59, 31] width 66 height 5
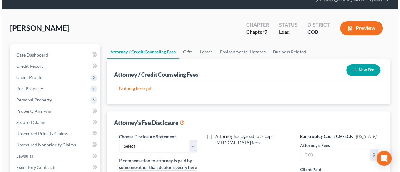
scroll to position [62, 0]
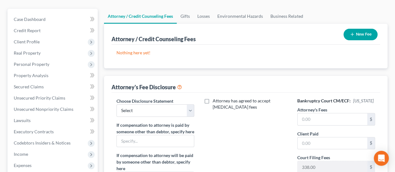
click at [362, 29] on button "New Fee" at bounding box center [360, 35] width 34 height 12
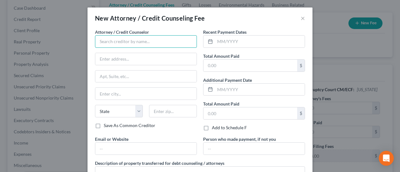
click at [167, 38] on input "text" at bounding box center [146, 41] width 102 height 12
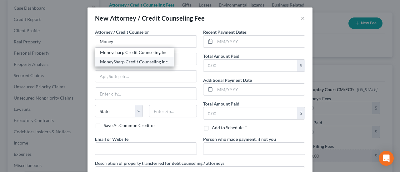
click at [153, 61] on div "MoneySharp Credit Counseling Inc." at bounding box center [134, 62] width 69 height 6
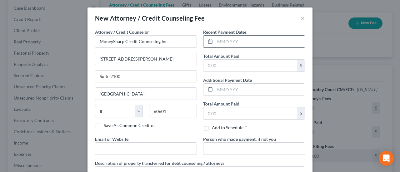
click at [236, 40] on input "text" at bounding box center [260, 42] width 90 height 12
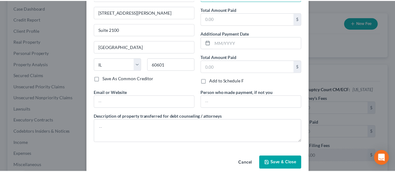
scroll to position [55, 0]
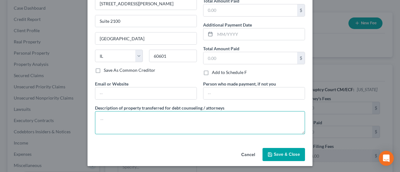
click at [175, 117] on textarea at bounding box center [200, 122] width 210 height 23
click at [117, 119] on textarea "Consumenr Credit Counseling Class" at bounding box center [200, 122] width 210 height 23
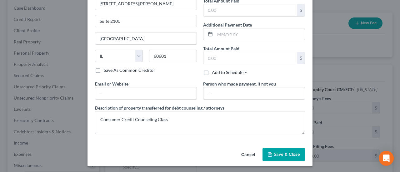
click at [272, 150] on button "Save & Close" at bounding box center [283, 154] width 42 height 13
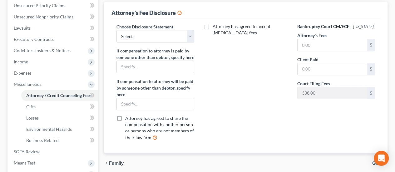
scroll to position [156, 0]
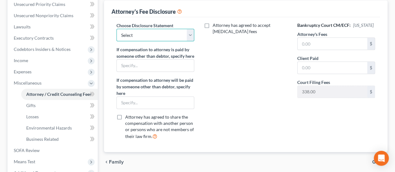
click at [188, 29] on select "Select Disclosure of Compensation of Attorney For Debtor" at bounding box center [155, 35] width 78 height 12
click at [116, 29] on select "Select Disclosure of Compensation of Attorney For Debtor" at bounding box center [155, 35] width 78 height 12
click at [301, 38] on input "text" at bounding box center [332, 44] width 70 height 12
click at [332, 62] on input "text" at bounding box center [332, 68] width 70 height 12
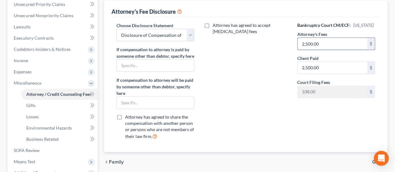
click at [332, 38] on input "2,500.00" at bounding box center [332, 44] width 70 height 12
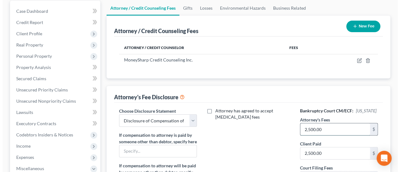
scroll to position [70, 0]
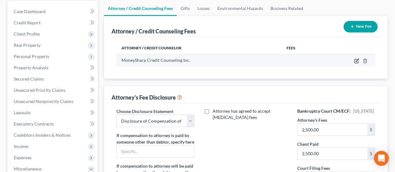
click at [357, 58] on icon "button" at bounding box center [356, 60] width 5 height 5
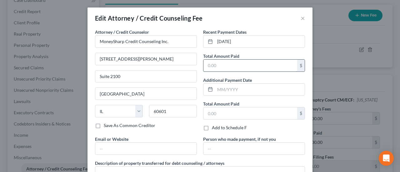
click at [221, 66] on input "text" at bounding box center [250, 66] width 94 height 12
click at [218, 89] on input "text" at bounding box center [260, 90] width 90 height 12
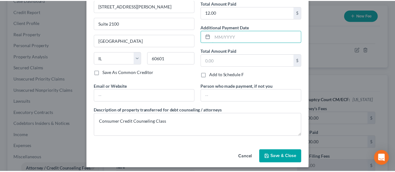
scroll to position [55, 0]
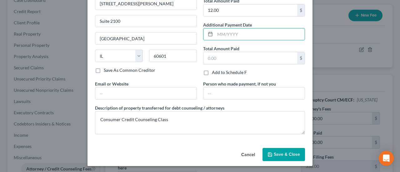
click at [292, 156] on button "Save & Close" at bounding box center [283, 154] width 42 height 13
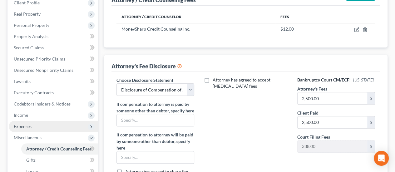
scroll to position [164, 0]
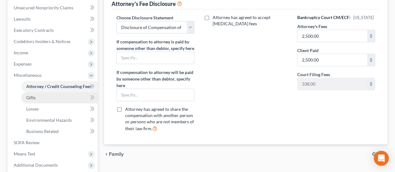
click at [57, 92] on link "Gifts" at bounding box center [59, 97] width 76 height 11
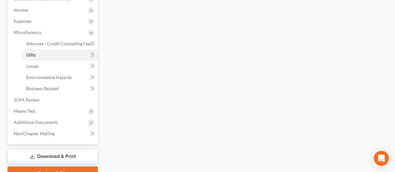
scroll to position [226, 0]
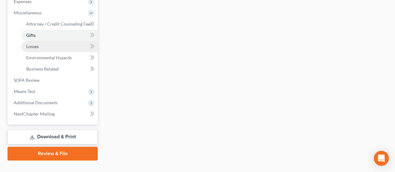
click at [42, 41] on link "Losses" at bounding box center [59, 46] width 76 height 11
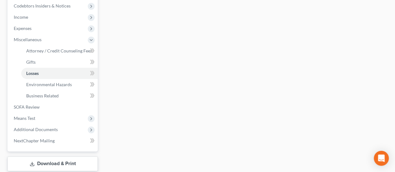
scroll to position [219, 0]
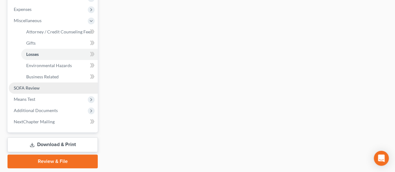
click at [40, 82] on link "SOFA Review" at bounding box center [53, 87] width 89 height 11
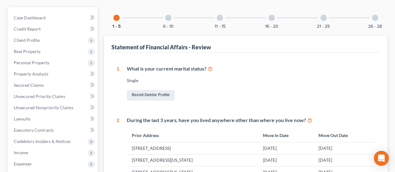
scroll to position [62, 0]
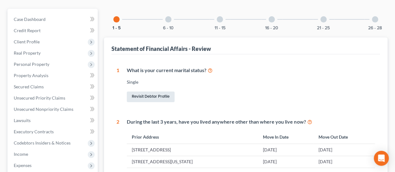
click at [154, 91] on link "Revisit Debtor Profile" at bounding box center [151, 96] width 48 height 11
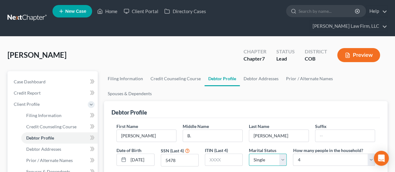
click at [282, 154] on select "Select Single Married Separated Divorced Widowed" at bounding box center [268, 160] width 38 height 12
click at [249, 154] on select "Select Single Married Separated Divorced Widowed" at bounding box center [268, 160] width 38 height 12
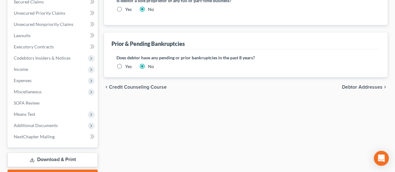
scroll to position [219, 0]
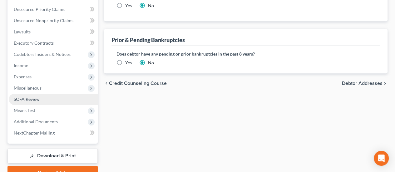
click at [38, 96] on span "SOFA Review" at bounding box center [27, 98] width 26 height 5
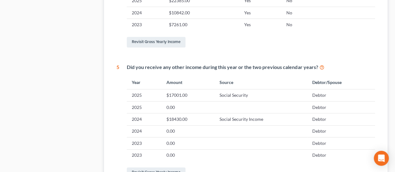
scroll to position [406, 0]
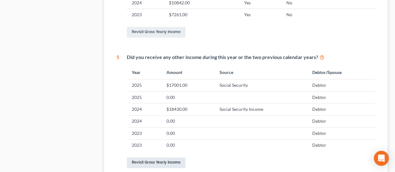
click at [174, 162] on link "Revisit Gross Yearly Income" at bounding box center [156, 162] width 59 height 11
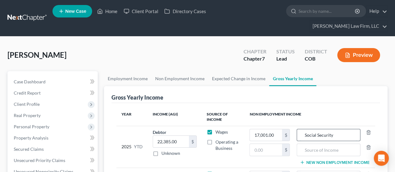
click at [338, 129] on input "Social Security" at bounding box center [328, 135] width 57 height 12
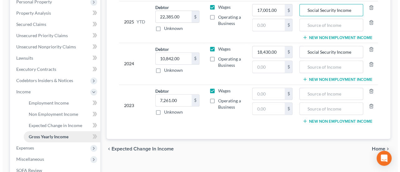
scroll to position [215, 0]
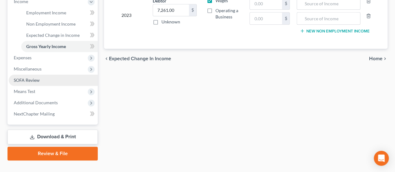
click at [37, 77] on span "SOFA Review" at bounding box center [27, 79] width 26 height 5
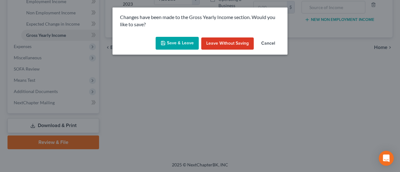
click at [184, 42] on button "Save & Leave" at bounding box center [176, 43] width 43 height 13
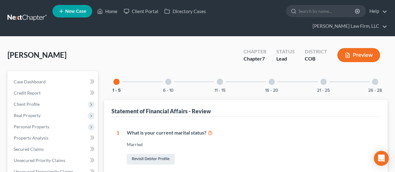
click at [168, 79] on div at bounding box center [168, 82] width 6 height 6
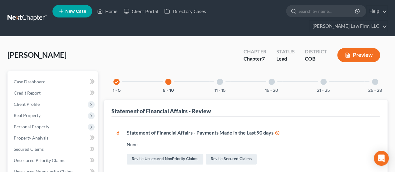
click at [218, 79] on div at bounding box center [220, 82] width 6 height 6
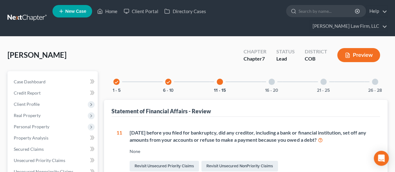
click at [271, 79] on div at bounding box center [271, 82] width 6 height 6
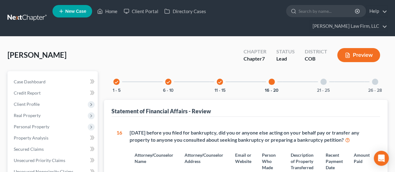
click at [325, 79] on div at bounding box center [323, 82] width 6 height 6
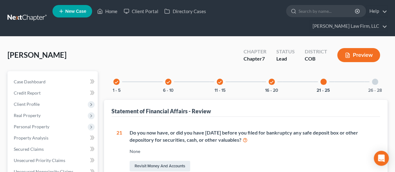
click at [377, 79] on div at bounding box center [375, 82] width 6 height 6
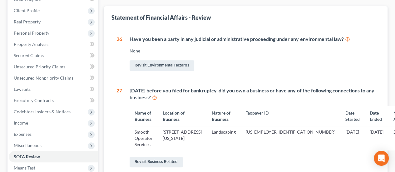
scroll to position [125, 0]
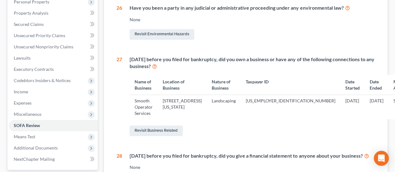
click at [157, 63] on icon at bounding box center [154, 66] width 5 height 6
click at [39, 111] on span "Miscellaneous" at bounding box center [28, 113] width 28 height 5
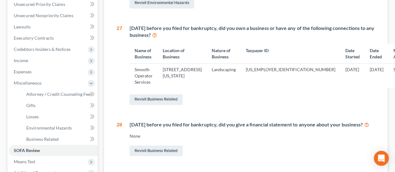
scroll to position [187, 0]
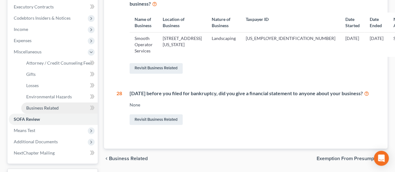
click at [72, 102] on link "Business Related" at bounding box center [59, 107] width 76 height 11
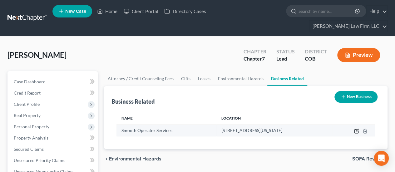
click at [357, 129] on icon "button" at bounding box center [356, 131] width 5 height 5
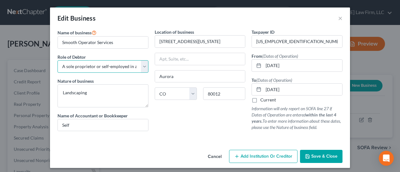
click at [142, 67] on select "Select A member of a limited liability company (LLC) or limited liability partn…" at bounding box center [102, 66] width 91 height 12
click at [153, 141] on div "Name of business * Smooth Operator Services Role of Debtor * Select A member of…" at bounding box center [200, 88] width 300 height 119
click at [331, 155] on span "Save & Close" at bounding box center [324, 156] width 26 height 5
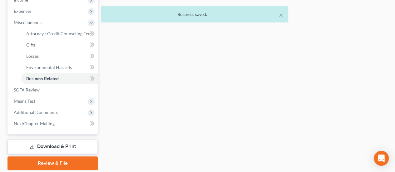
scroll to position [219, 0]
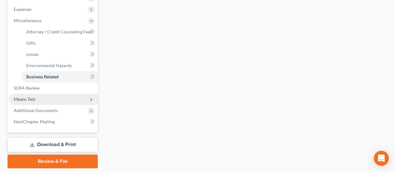
click at [31, 96] on span "Means Test" at bounding box center [25, 98] width 22 height 5
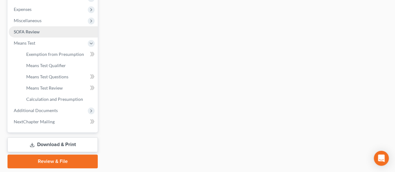
click at [49, 26] on link "SOFA Review" at bounding box center [53, 31] width 89 height 11
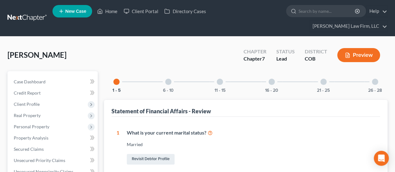
click at [375, 79] on div at bounding box center [375, 82] width 6 height 6
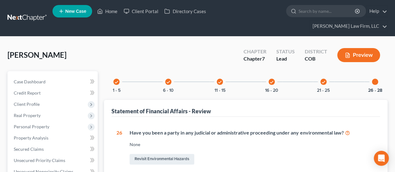
click at [220, 80] on icon "check" at bounding box center [220, 82] width 4 height 4
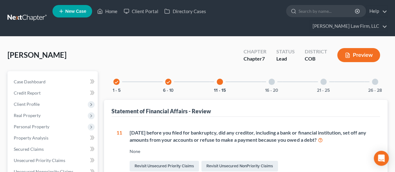
click at [271, 79] on div at bounding box center [271, 82] width 6 height 6
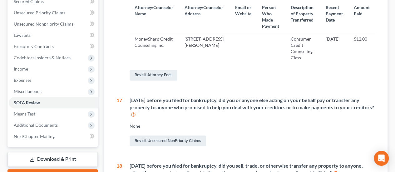
scroll to position [125, 0]
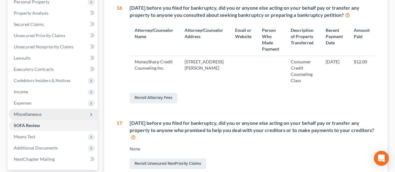
click at [47, 109] on span "Miscellaneous" at bounding box center [53, 114] width 89 height 11
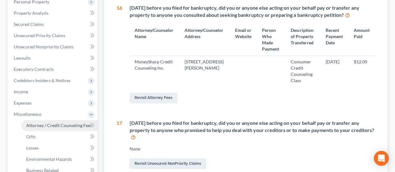
click at [51, 123] on span "Attorney / Credit Counseling Fees" at bounding box center [59, 125] width 66 height 5
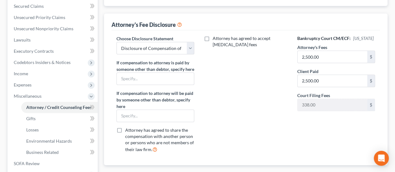
scroll to position [156, 0]
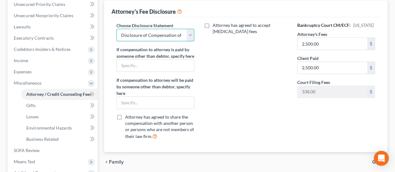
click at [192, 29] on select "Select Disclosure of Compensation of Attorney For Debtor" at bounding box center [155, 35] width 78 height 12
click at [116, 29] on select "Select Disclosure of Compensation of Attorney For Debtor" at bounding box center [155, 35] width 78 height 12
click at [212, 22] on label "Attorney has agreed to accept [MEDICAL_DATA] fees" at bounding box center [249, 28] width 75 height 12
click at [215, 22] on input "Attorney has agreed to accept [MEDICAL_DATA] fees" at bounding box center [217, 24] width 4 height 4
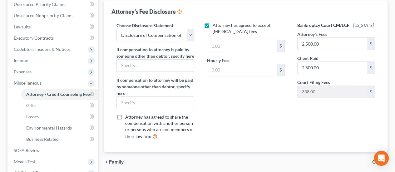
click at [212, 22] on label "Attorney has agreed to accept [MEDICAL_DATA] fees" at bounding box center [249, 28] width 75 height 12
click at [215, 22] on input "Attorney has agreed to accept [MEDICAL_DATA] fees" at bounding box center [217, 24] width 4 height 4
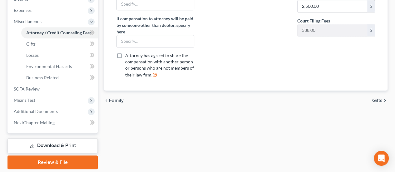
scroll to position [219, 0]
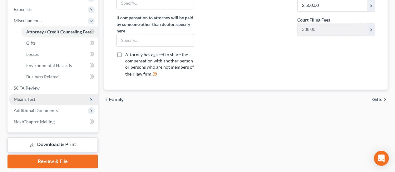
click at [64, 94] on span "Means Test" at bounding box center [53, 99] width 89 height 11
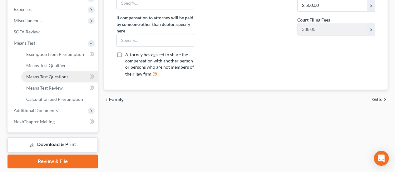
click at [63, 74] on span "Means Test Questions" at bounding box center [47, 76] width 42 height 5
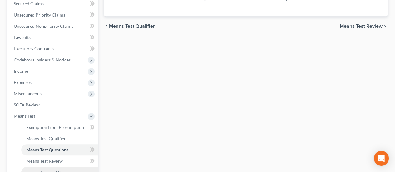
scroll to position [187, 0]
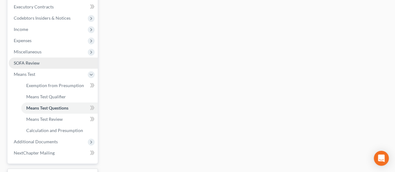
click at [42, 57] on link "SOFA Review" at bounding box center [53, 62] width 89 height 11
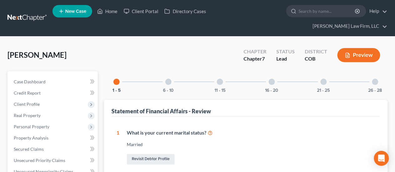
click at [273, 79] on div at bounding box center [271, 82] width 6 height 6
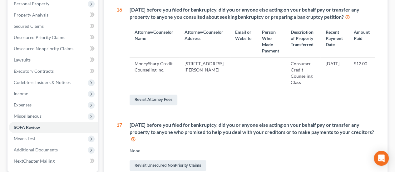
scroll to position [125, 0]
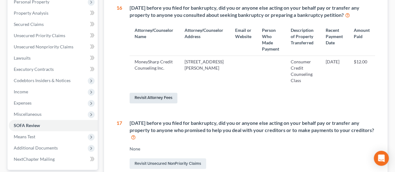
click at [168, 93] on link "Revisit Attorney Fees" at bounding box center [154, 98] width 48 height 11
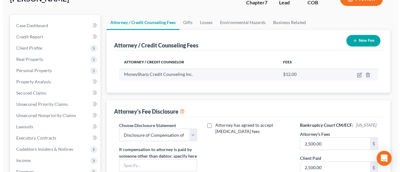
scroll to position [62, 0]
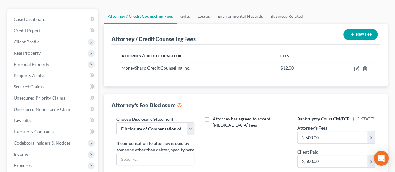
click at [356, 29] on button "New Fee" at bounding box center [360, 35] width 34 height 12
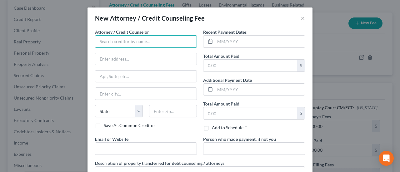
click at [169, 41] on input "text" at bounding box center [146, 41] width 102 height 12
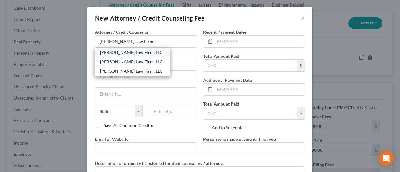
click at [146, 53] on div "[PERSON_NAME] Law Firm, LLC" at bounding box center [132, 52] width 65 height 6
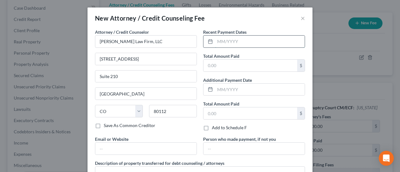
click at [222, 41] on input "text" at bounding box center [260, 42] width 90 height 12
click at [218, 66] on input "text" at bounding box center [250, 66] width 94 height 12
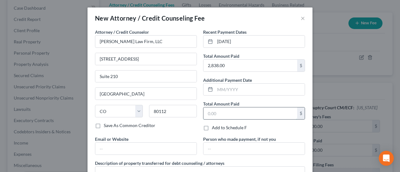
click at [242, 107] on input "text" at bounding box center [250, 113] width 94 height 12
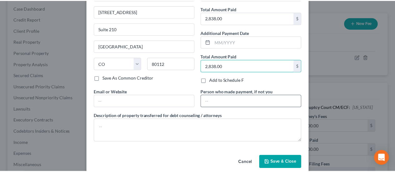
scroll to position [55, 0]
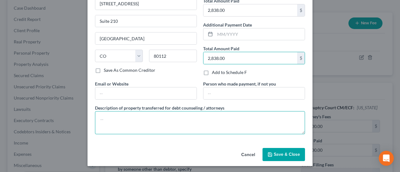
click at [150, 120] on textarea at bounding box center [200, 122] width 210 height 23
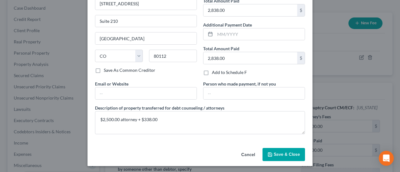
click at [287, 152] on span "Save & Close" at bounding box center [286, 154] width 26 height 5
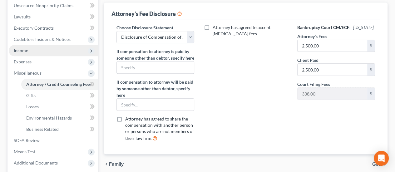
scroll to position [187, 0]
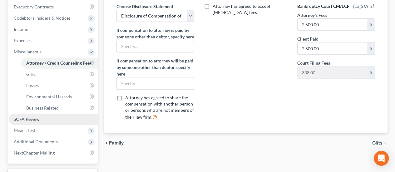
click at [47, 114] on link "SOFA Review" at bounding box center [53, 119] width 89 height 11
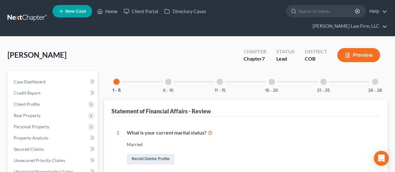
click at [273, 79] on div at bounding box center [271, 82] width 6 height 6
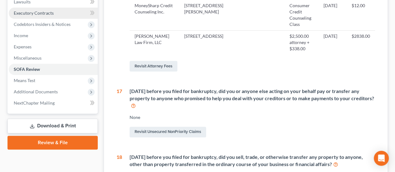
scroll to position [187, 0]
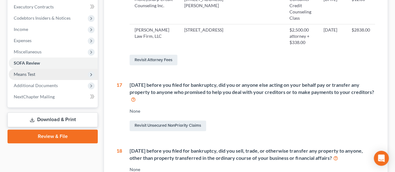
click at [30, 69] on span "Means Test" at bounding box center [53, 74] width 89 height 11
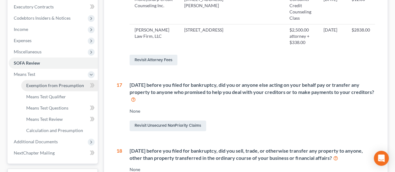
click at [73, 83] on span "Exemption from Presumption" at bounding box center [55, 85] width 58 height 5
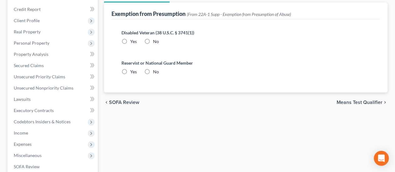
scroll to position [94, 0]
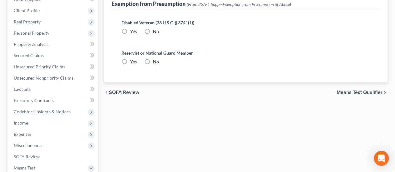
click at [371, 90] on span "Means Test Qualifier" at bounding box center [360, 92] width 46 height 5
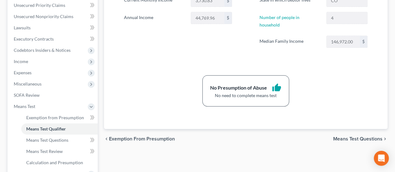
scroll to position [156, 0]
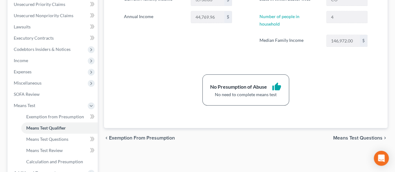
click at [341, 135] on span "Means Test Questions" at bounding box center [357, 137] width 49 height 5
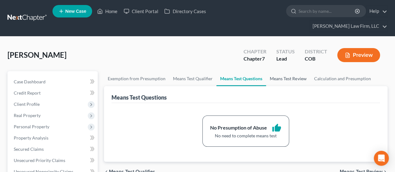
click at [282, 71] on link "Means Test Review" at bounding box center [288, 78] width 44 height 15
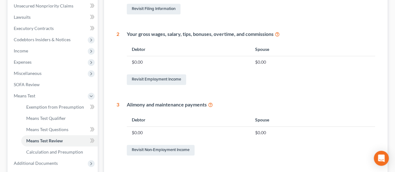
scroll to position [156, 0]
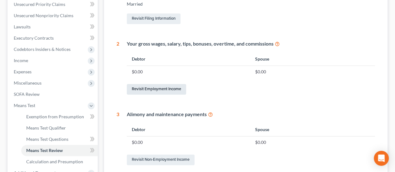
click at [160, 84] on link "Revisit Employment Income" at bounding box center [156, 89] width 59 height 11
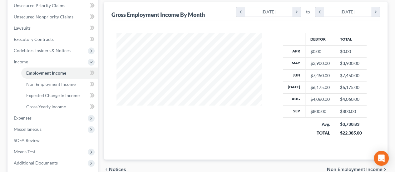
scroll to position [156, 0]
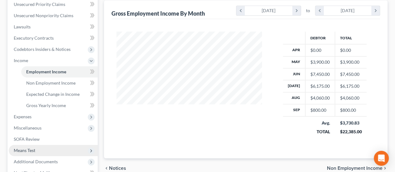
click at [48, 145] on span "Means Test" at bounding box center [53, 150] width 89 height 11
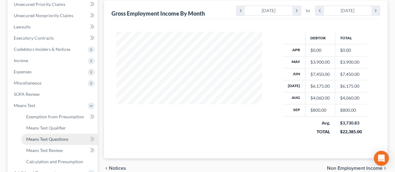
click at [55, 136] on span "Means Test Questions" at bounding box center [47, 138] width 42 height 5
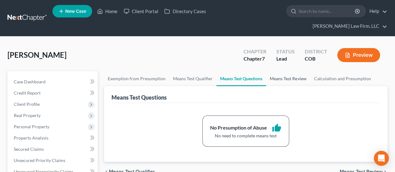
click at [293, 71] on link "Means Test Review" at bounding box center [288, 78] width 44 height 15
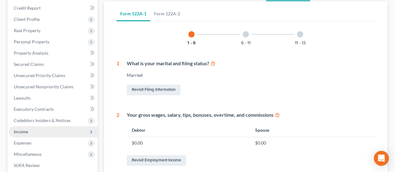
scroll to position [94, 0]
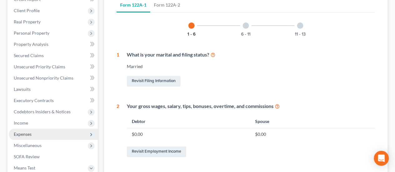
click at [51, 129] on span "Expenses" at bounding box center [53, 134] width 89 height 11
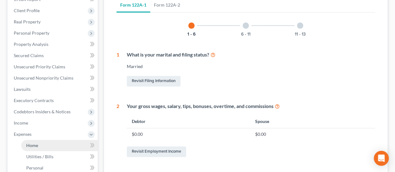
click at [50, 140] on link "Home" at bounding box center [59, 145] width 76 height 11
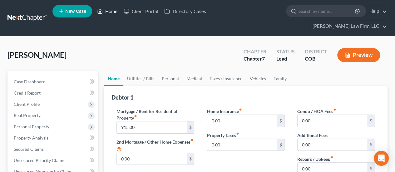
click at [111, 14] on link "Home" at bounding box center [107, 11] width 27 height 11
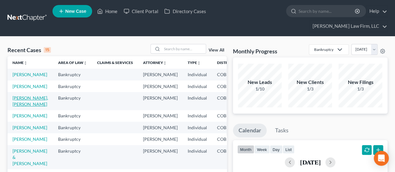
click at [16, 106] on link "[PERSON_NAME], [PERSON_NAME]" at bounding box center [30, 101] width 36 height 12
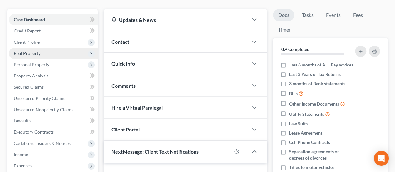
scroll to position [62, 0]
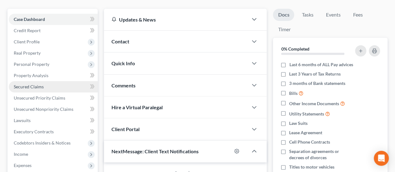
click at [43, 81] on link "Secured Claims" at bounding box center [53, 86] width 89 height 11
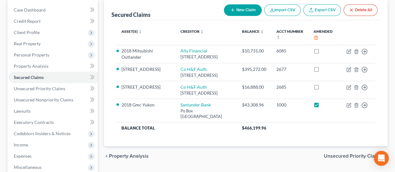
scroll to position [62, 0]
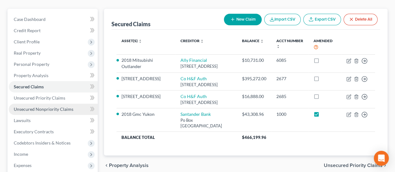
click at [42, 106] on span "Unsecured Nonpriority Claims" at bounding box center [44, 108] width 60 height 5
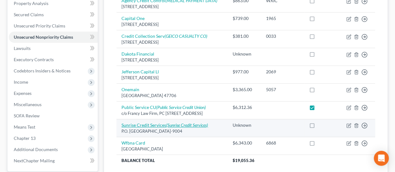
scroll to position [125, 0]
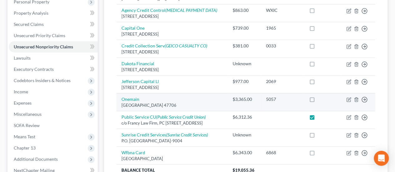
click at [318, 101] on label at bounding box center [318, 101] width 0 height 0
click at [320, 96] on input "checkbox" at bounding box center [322, 98] width 4 height 4
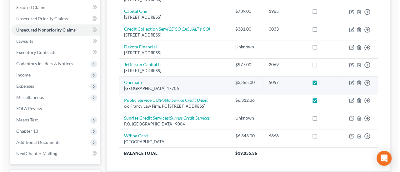
scroll to position [156, 0]
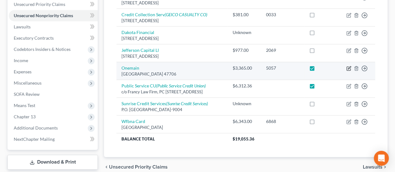
click at [350, 66] on icon "button" at bounding box center [349, 67] width 3 height 3
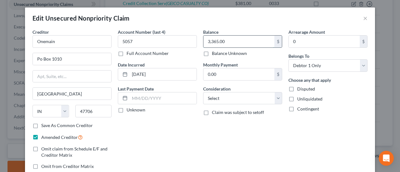
click at [216, 40] on input "3,365.00" at bounding box center [238, 42] width 71 height 12
click at [219, 41] on input "3,365.00" at bounding box center [238, 42] width 71 height 12
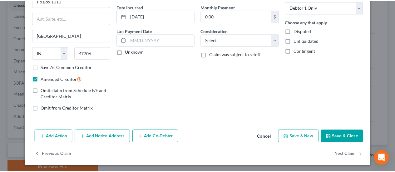
scroll to position [58, 0]
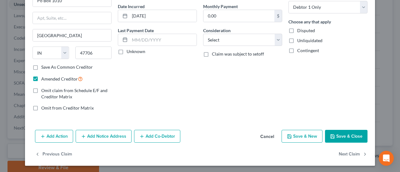
click at [332, 135] on icon "button" at bounding box center [332, 137] width 4 height 4
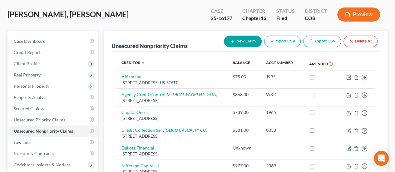
scroll to position [31, 0]
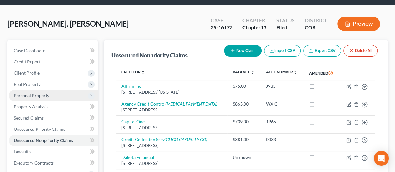
click at [44, 93] on span "Personal Property" at bounding box center [32, 95] width 36 height 5
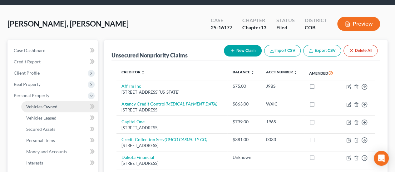
click at [42, 104] on span "Vehicles Owned" at bounding box center [41, 106] width 31 height 5
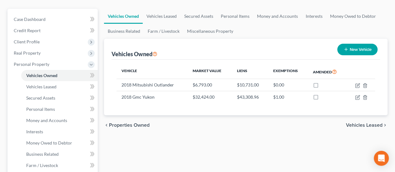
scroll to position [94, 0]
